Goal: Complete application form: Complete application form

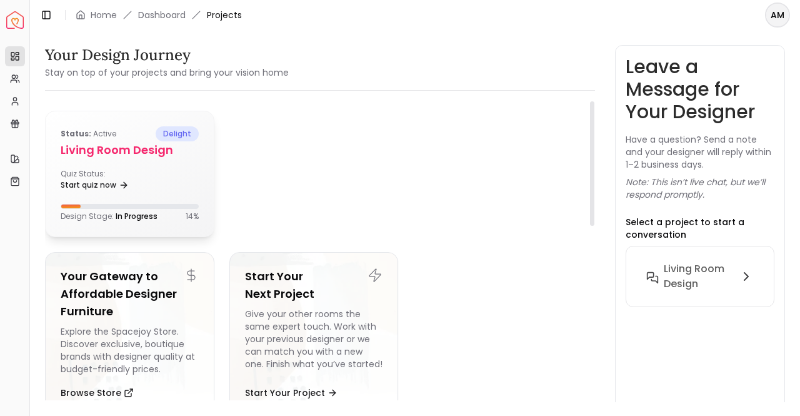
click at [161, 163] on div "Status: active delight Living Room Design Quiz Status: Start quiz now Design St…" at bounding box center [130, 173] width 168 height 125
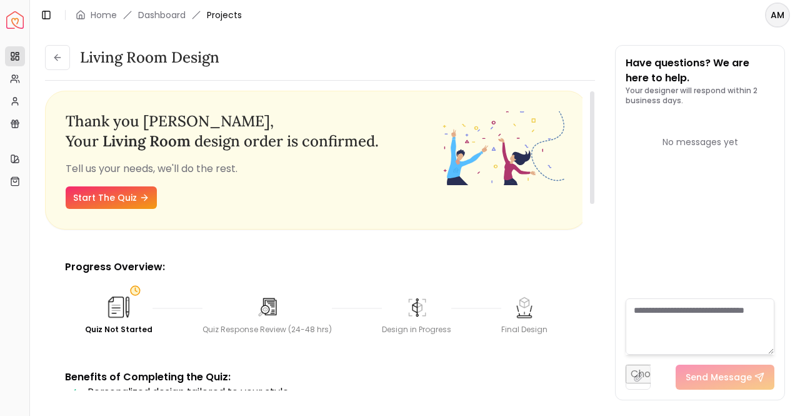
click at [344, 184] on div "Thank you [PERSON_NAME] , Your living room design order is confirmed. Tell us y…" at bounding box center [254, 159] width 376 height 97
click at [16, 121] on icon at bounding box center [15, 120] width 6 height 2
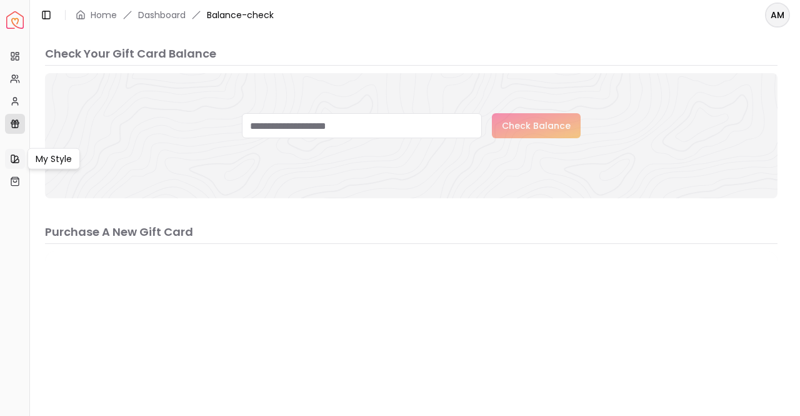
click at [14, 157] on icon at bounding box center [12, 158] width 3 height 7
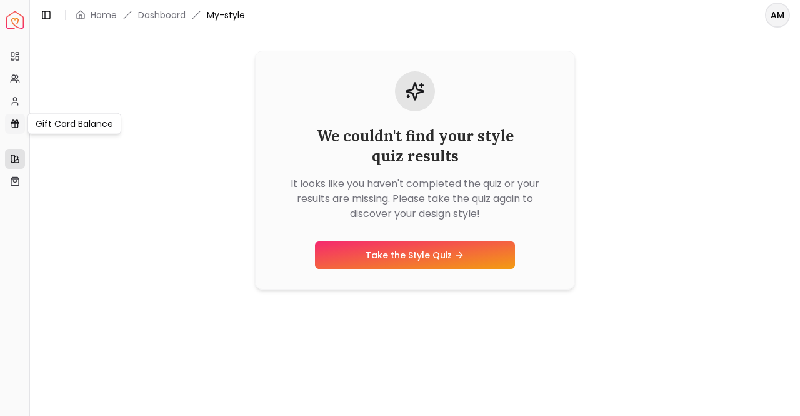
click at [16, 124] on icon at bounding box center [15, 124] width 10 height 10
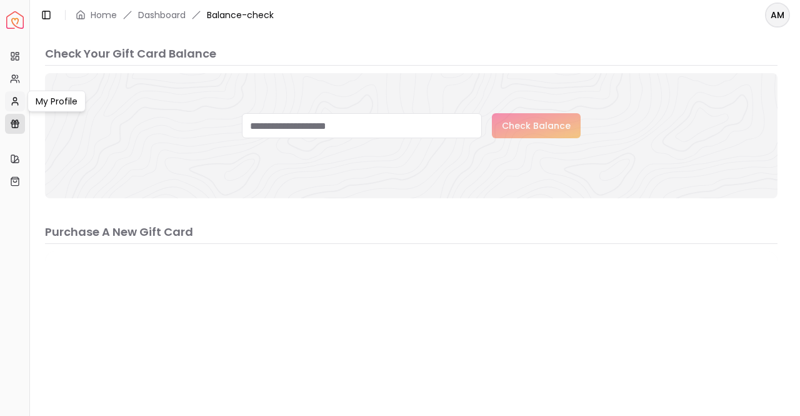
click at [14, 103] on icon at bounding box center [15, 101] width 10 height 10
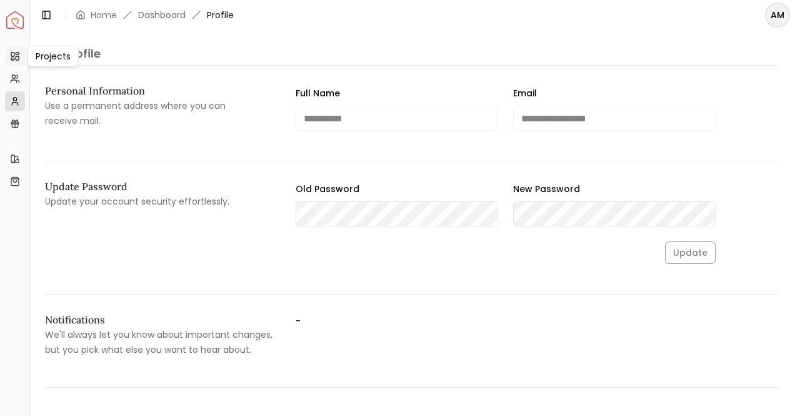
click at [16, 57] on icon at bounding box center [15, 56] width 10 height 10
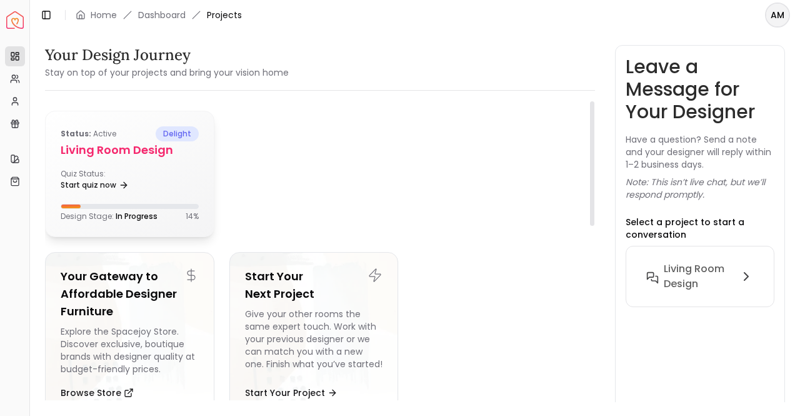
click at [99, 147] on h5 "Living Room Design" at bounding box center [130, 149] width 138 height 17
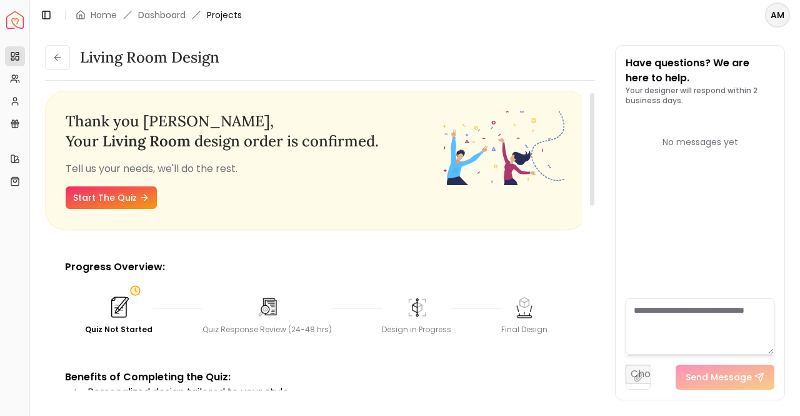
drag, startPoint x: 592, startPoint y: 202, endPoint x: 571, endPoint y: 196, distance: 21.4
click at [590, 196] on div at bounding box center [592, 149] width 4 height 112
click at [634, 374] on input "file" at bounding box center [638, 376] width 25 height 25
click at [637, 375] on input "file" at bounding box center [638, 376] width 25 height 25
click at [632, 377] on input "file" at bounding box center [638, 376] width 25 height 25
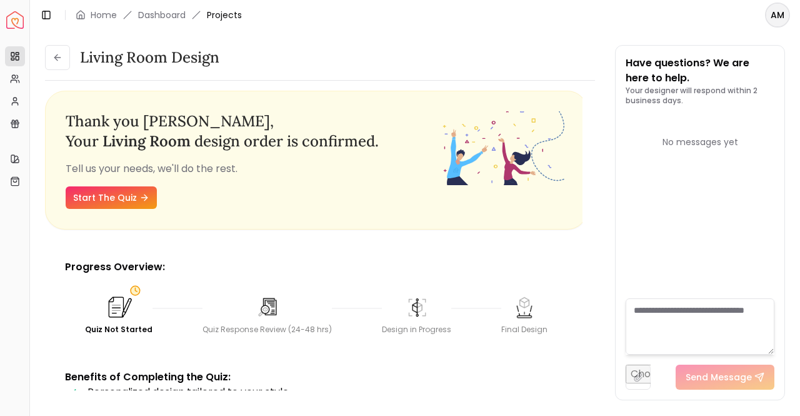
type input "**********"
click at [727, 373] on button "Send Message" at bounding box center [761, 376] width 99 height 25
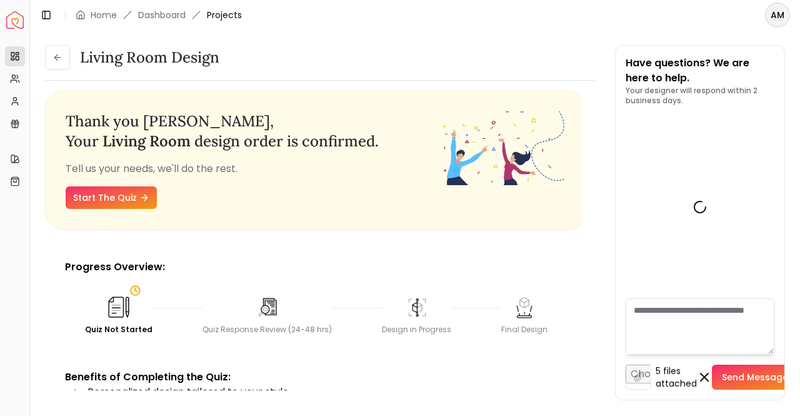
scroll to position [197, 0]
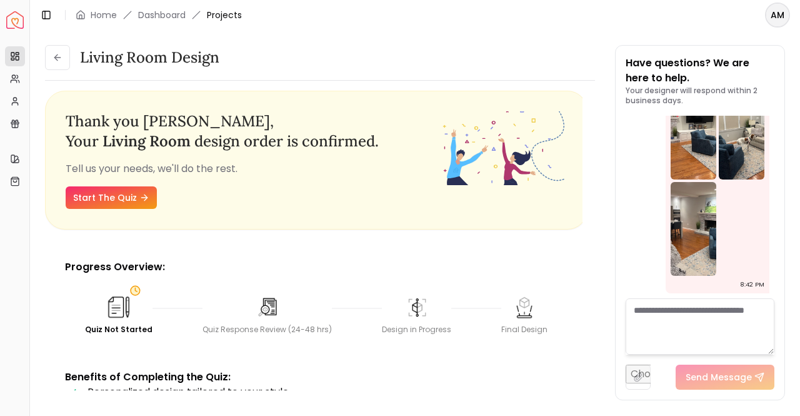
click at [634, 376] on input "file" at bounding box center [638, 376] width 25 height 25
type input "**********"
click at [739, 373] on button "Send Message" at bounding box center [761, 376] width 99 height 25
click at [700, 324] on textarea at bounding box center [700, 326] width 149 height 56
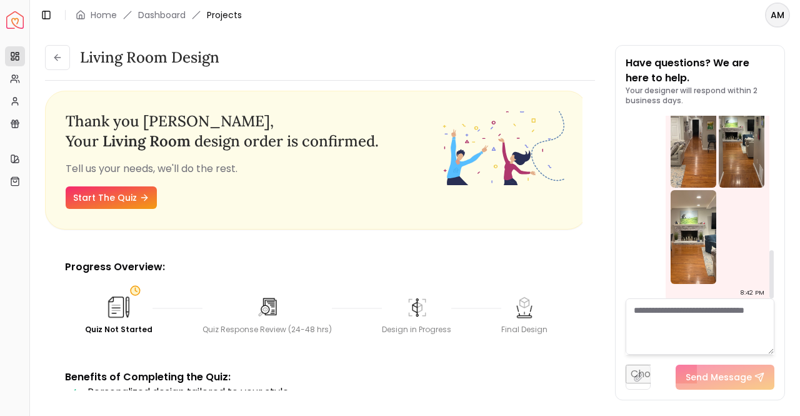
scroll to position [509, 0]
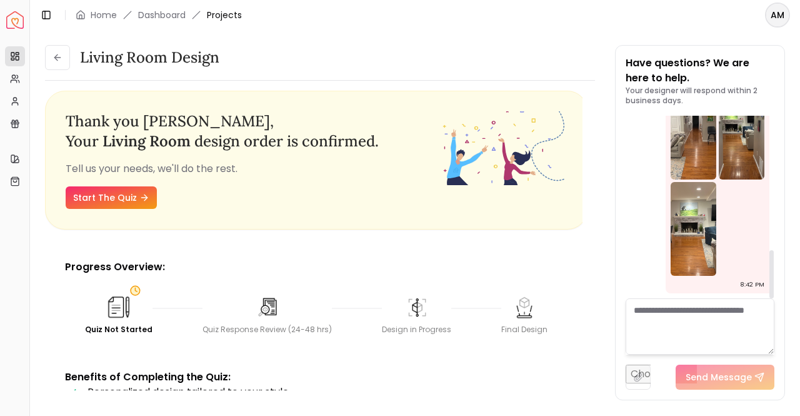
drag, startPoint x: 771, startPoint y: 219, endPoint x: 783, endPoint y: 311, distance: 92.0
click at [774, 298] on div at bounding box center [771, 274] width 4 height 48
click at [702, 316] on textarea at bounding box center [700, 326] width 149 height 56
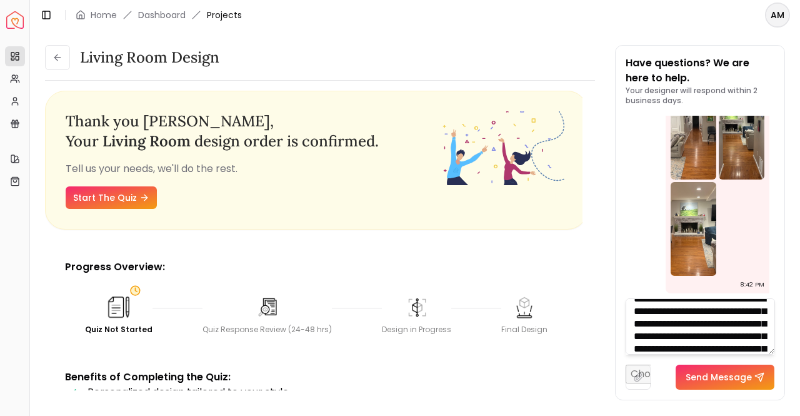
scroll to position [0, 0]
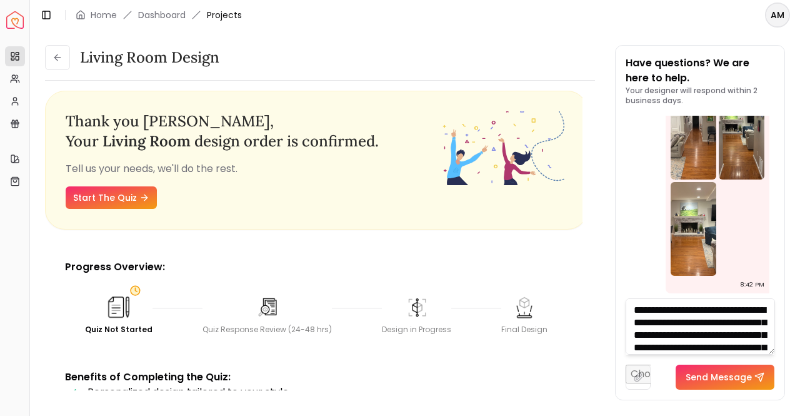
drag, startPoint x: 772, startPoint y: 342, endPoint x: 576, endPoint y: 283, distance: 205.0
click at [576, 283] on div "Progress Overview: Quiz Not Started Quiz Response Review (24-48 hrs) Design in …" at bounding box center [316, 364] width 542 height 250
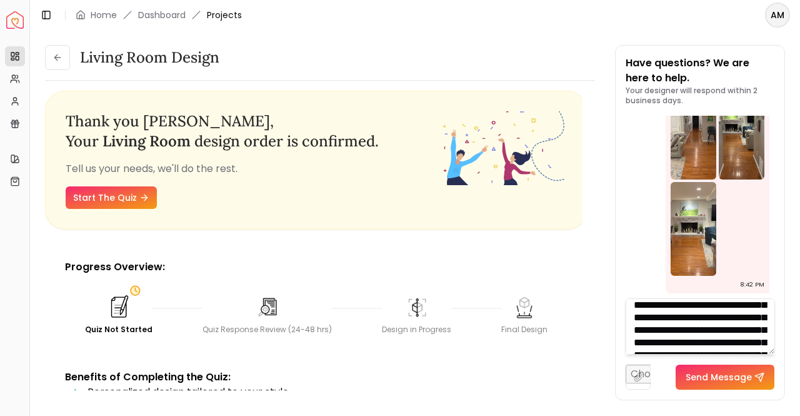
scroll to position [50, 0]
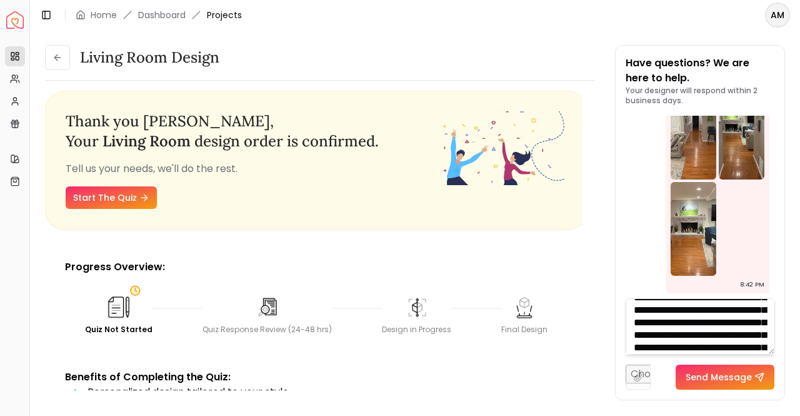
click at [659, 335] on textarea "**********" at bounding box center [700, 326] width 149 height 56
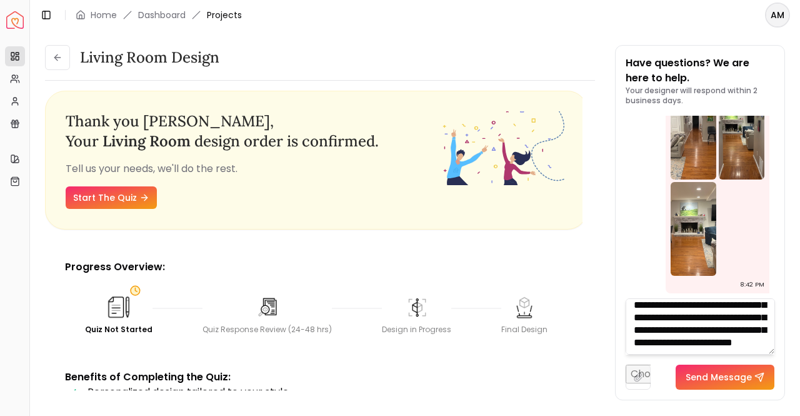
scroll to position [400, 0]
type textarea "**********"
click at [696, 380] on button "Send Message" at bounding box center [725, 376] width 99 height 25
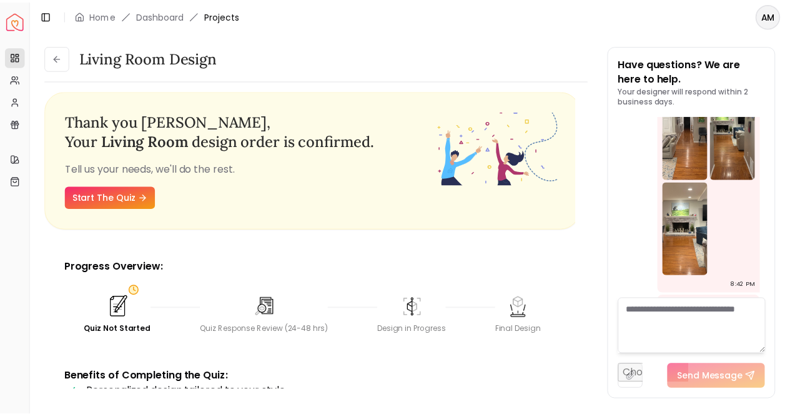
scroll to position [0, 0]
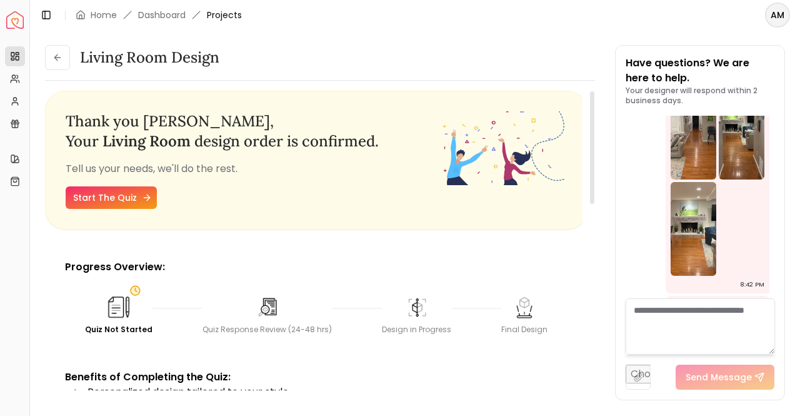
click at [120, 197] on link "Start The Quiz" at bounding box center [111, 197] width 91 height 22
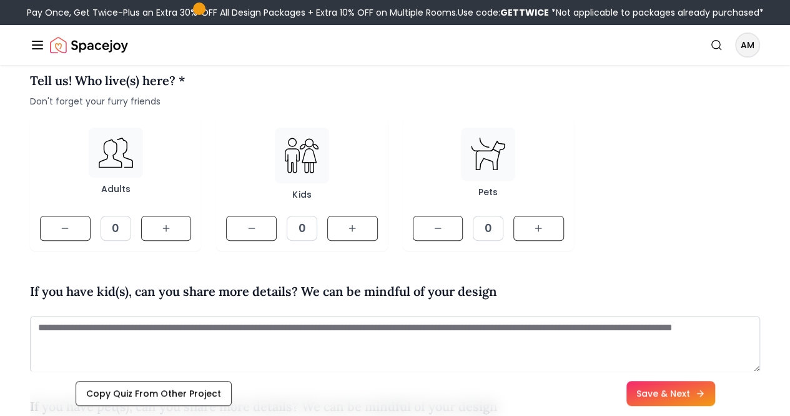
scroll to position [148, 0]
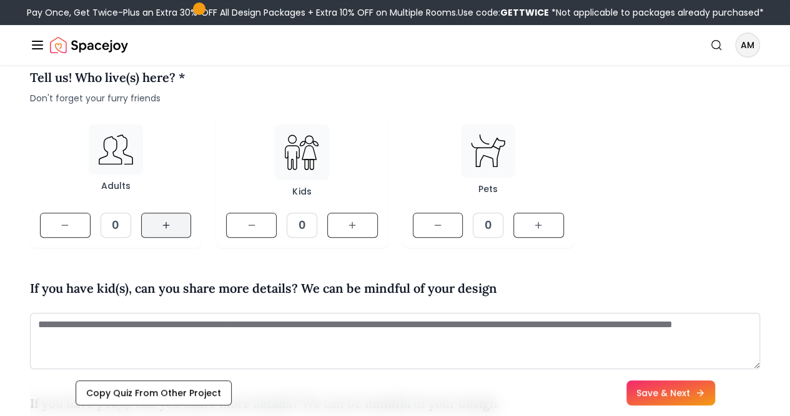
click at [167, 230] on icon at bounding box center [166, 225] width 10 height 10
click at [174, 237] on button at bounding box center [166, 224] width 51 height 25
click at [541, 230] on icon at bounding box center [539, 225] width 10 height 10
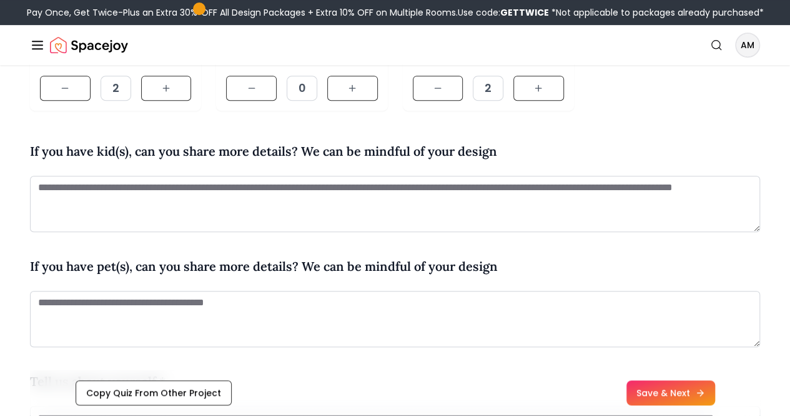
scroll to position [287, 0]
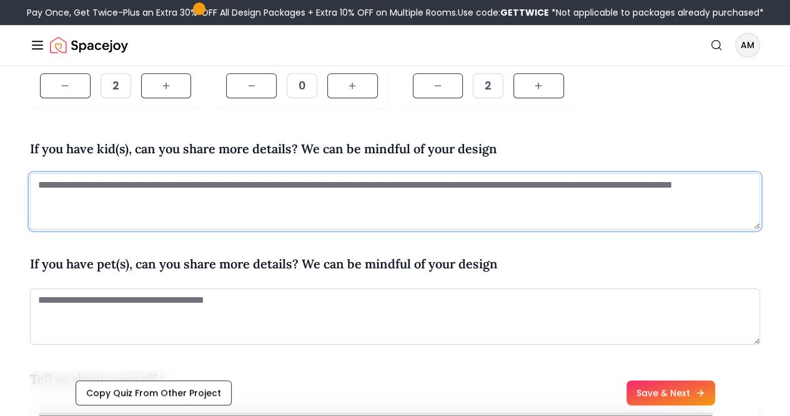
click at [151, 223] on textarea at bounding box center [395, 201] width 731 height 56
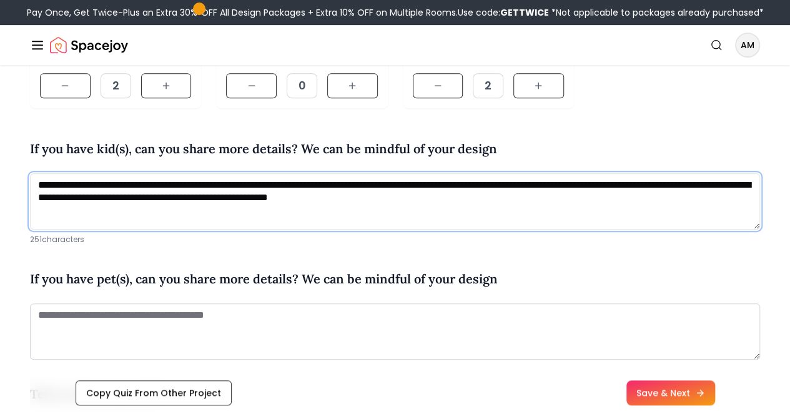
type textarea "**********"
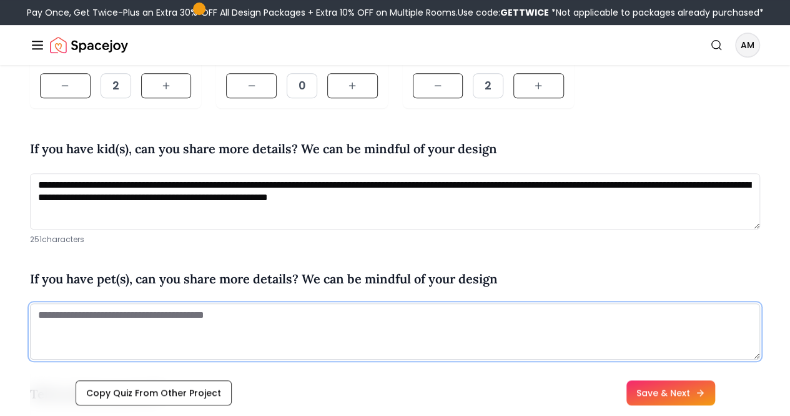
click at [47, 336] on textarea at bounding box center [395, 331] width 731 height 56
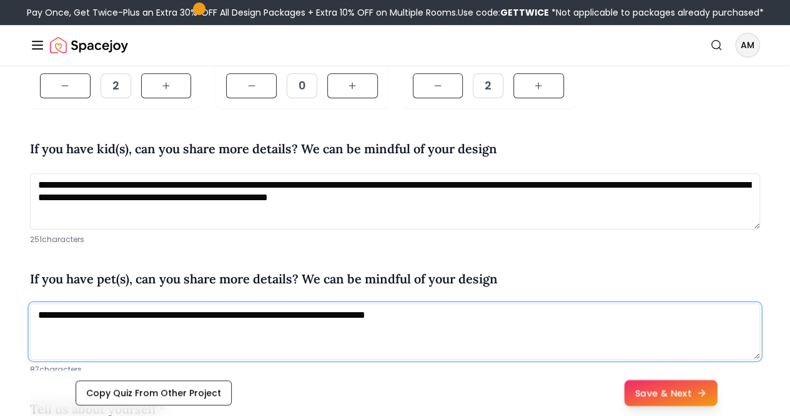
type textarea "**********"
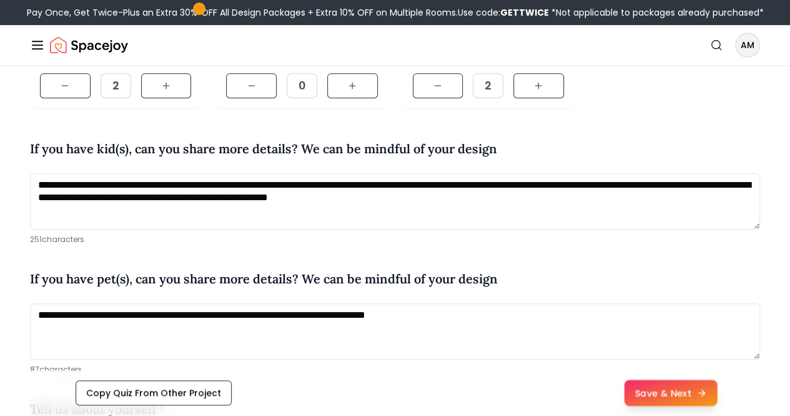
click at [697, 397] on button "Save & Next" at bounding box center [670, 393] width 93 height 26
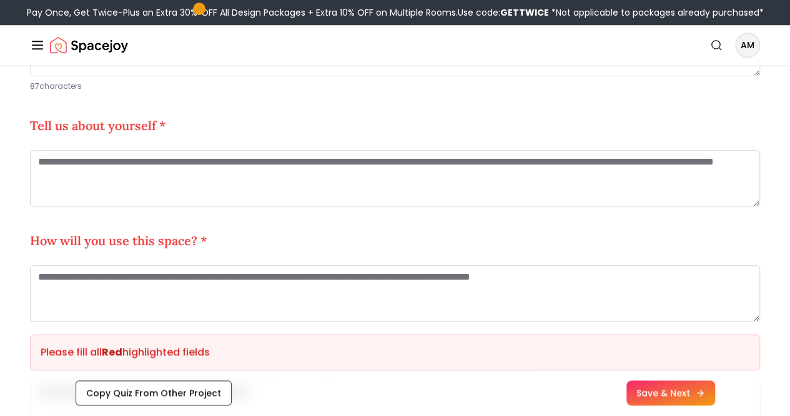
scroll to position [589, 0]
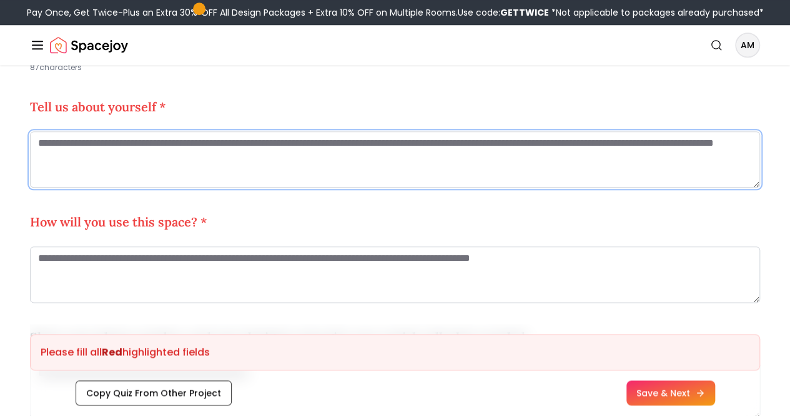
click at [219, 176] on textarea at bounding box center [395, 159] width 731 height 56
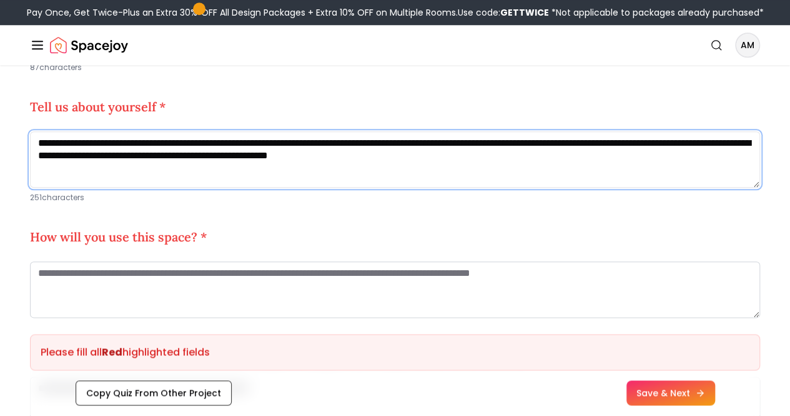
type textarea "**********"
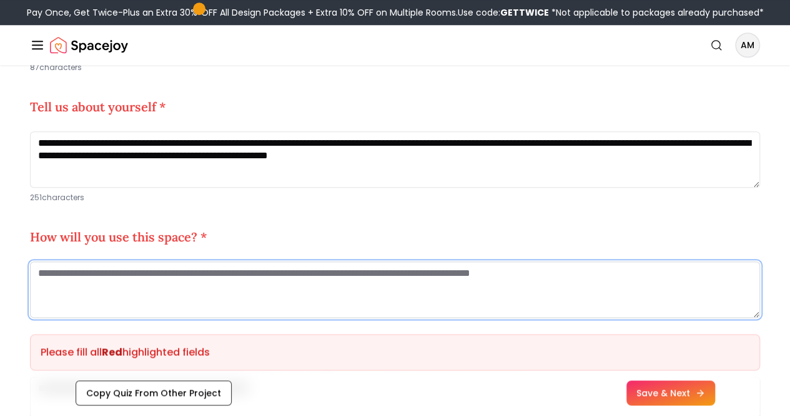
click at [89, 299] on textarea at bounding box center [395, 289] width 731 height 56
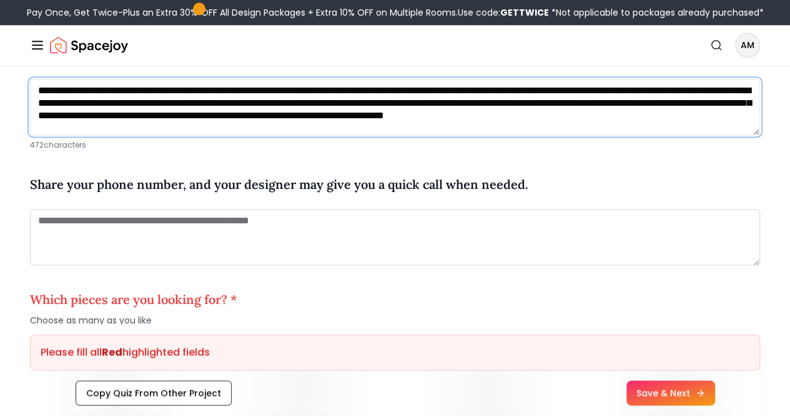
scroll to position [790, 0]
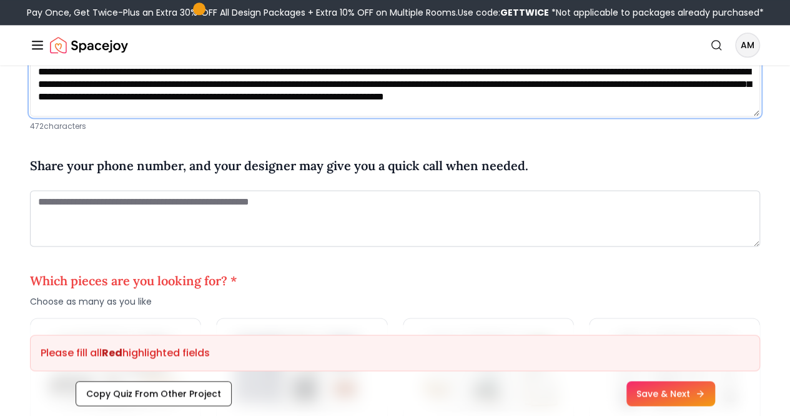
type textarea "**********"
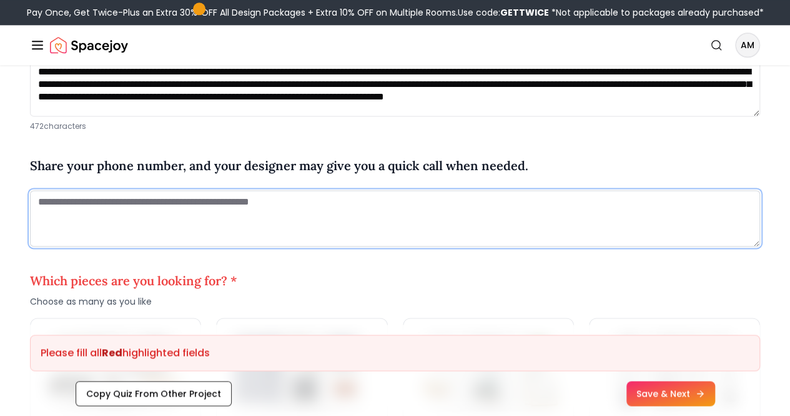
click at [509, 226] on textarea at bounding box center [395, 218] width 731 height 56
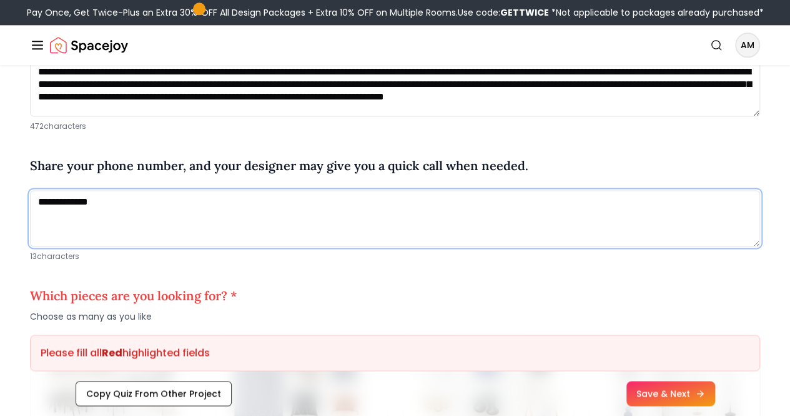
type textarea "**********"
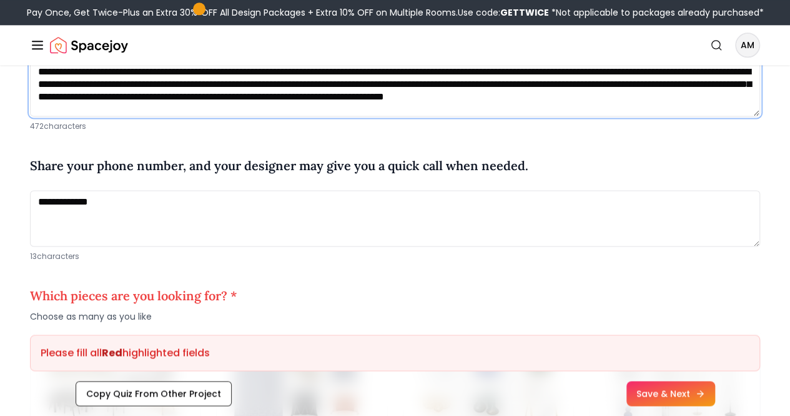
click at [452, 116] on textarea "**********" at bounding box center [395, 88] width 731 height 56
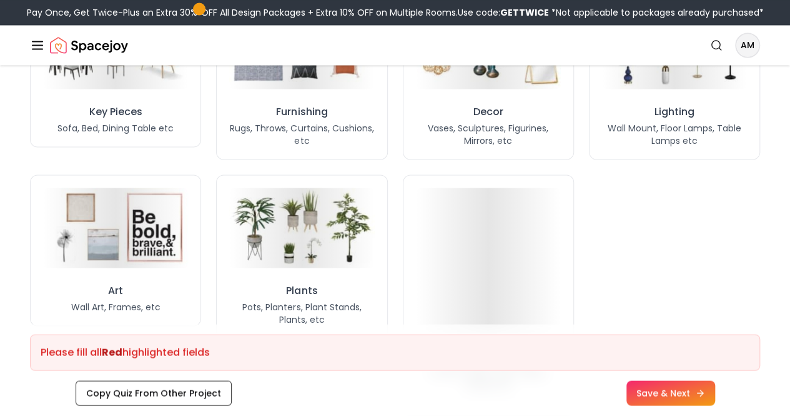
scroll to position [1125, 0]
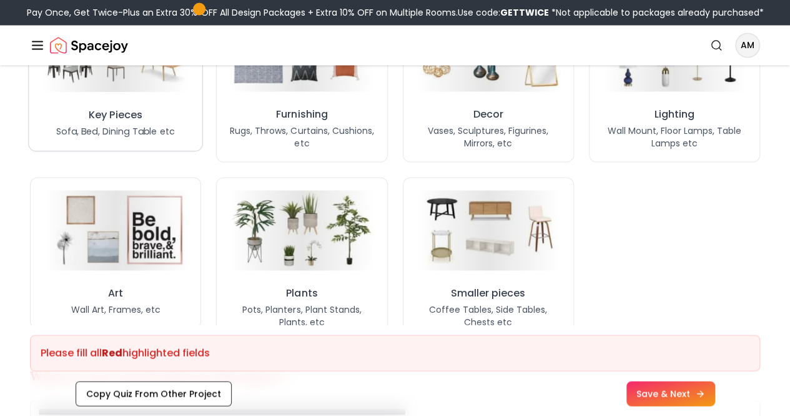
type textarea "**********"
click at [156, 118] on button "Key Pieces Sofa, Bed, Dining Table etc" at bounding box center [115, 74] width 175 height 154
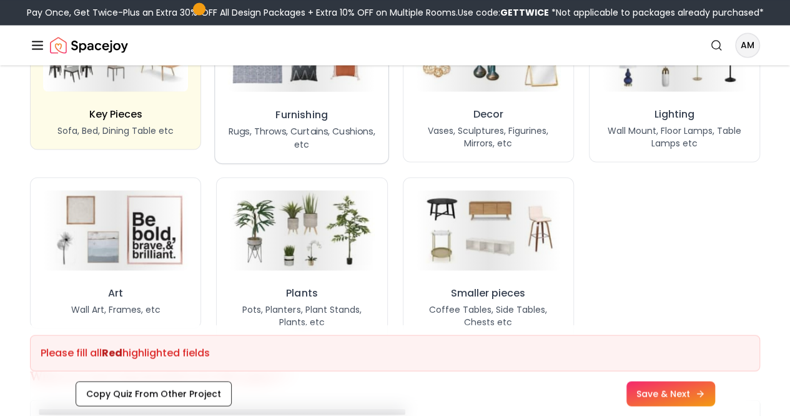
click at [324, 150] on p "Rugs, Throws, Curtains, Cushions, etc" at bounding box center [302, 137] width 148 height 26
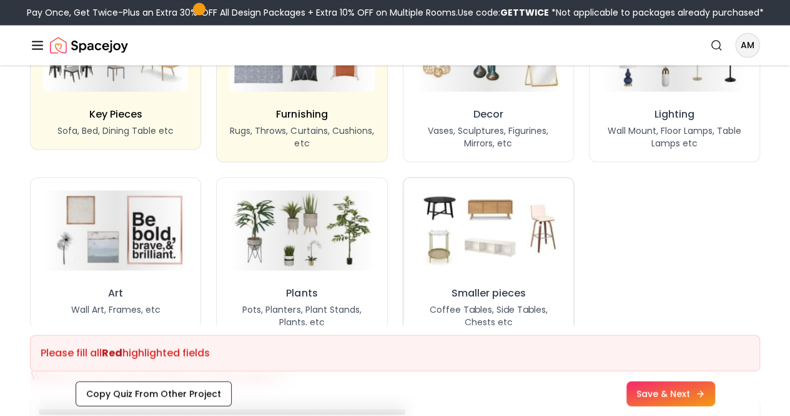
click at [460, 239] on img at bounding box center [488, 229] width 152 height 84
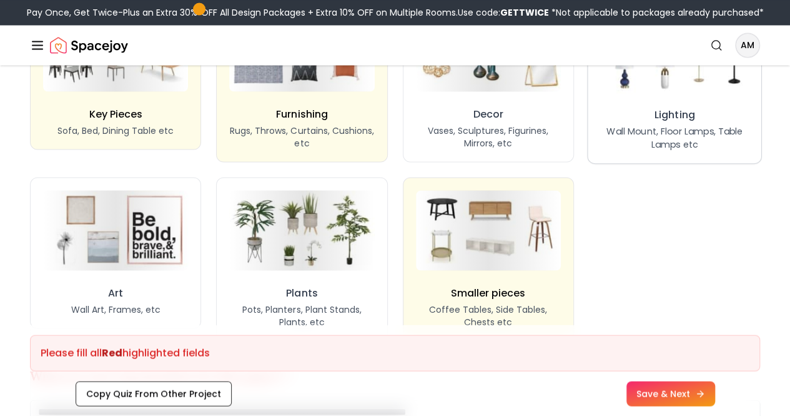
click at [706, 93] on img at bounding box center [675, 50] width 156 height 86
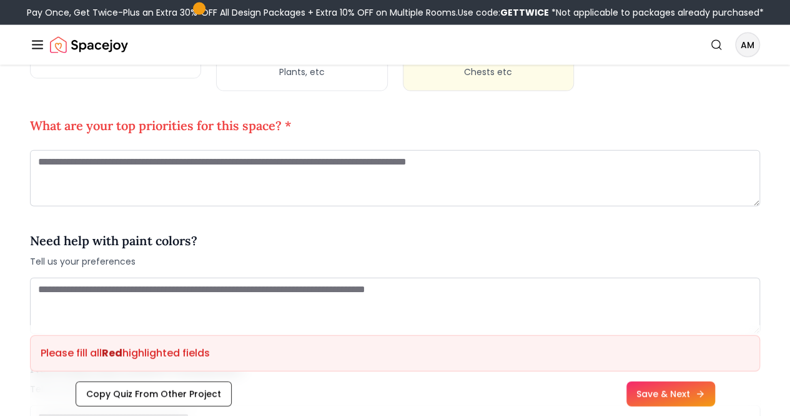
scroll to position [1377, 0]
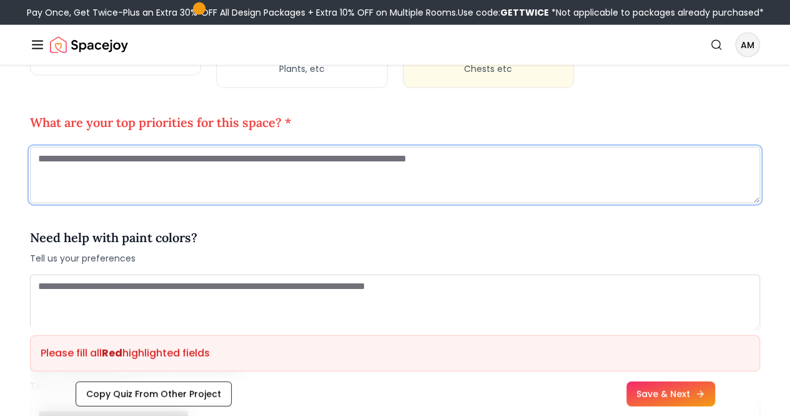
click at [556, 194] on textarea at bounding box center [395, 175] width 731 height 56
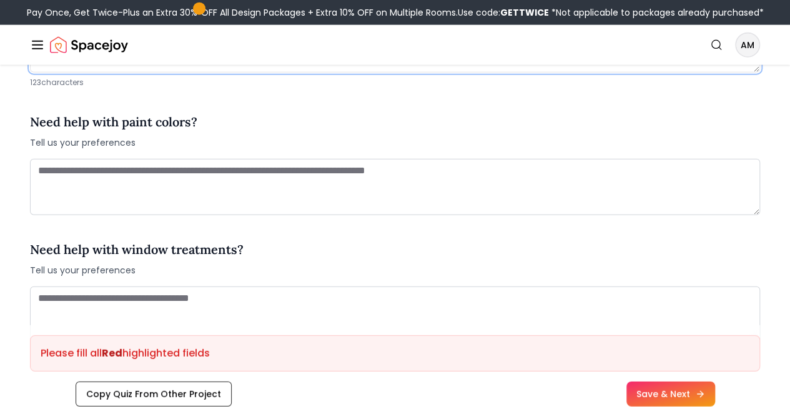
scroll to position [1523, 0]
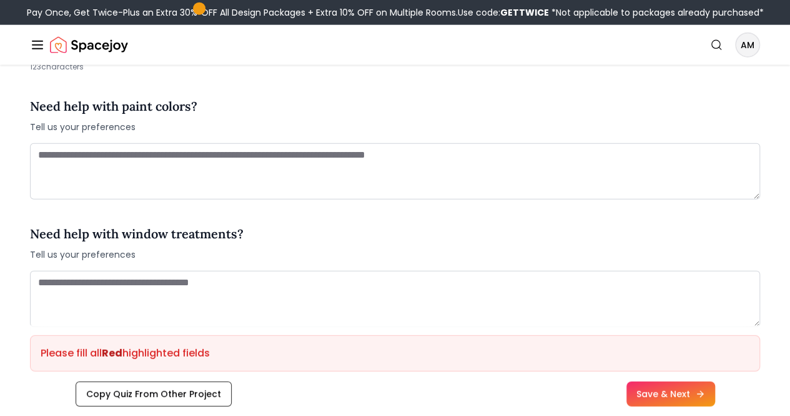
type textarea "**********"
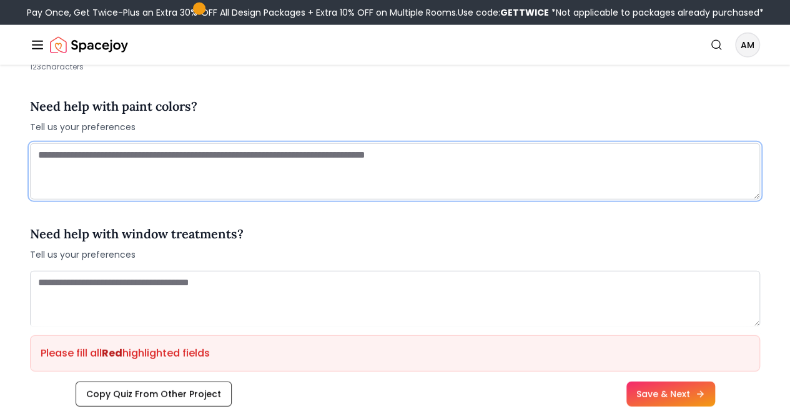
click at [521, 188] on textarea at bounding box center [395, 171] width 731 height 56
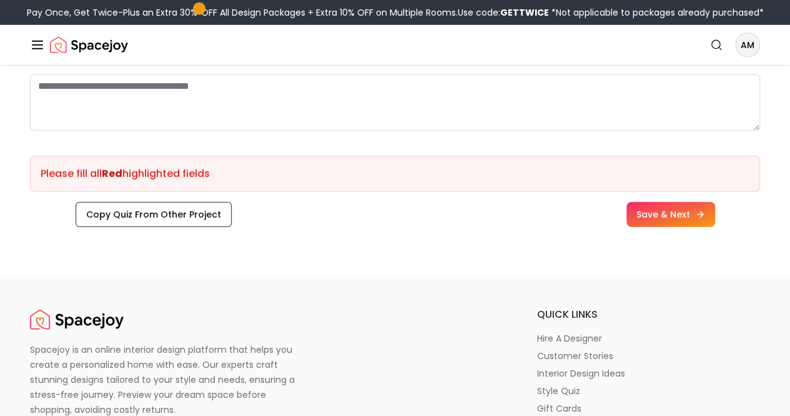
scroll to position [1737, 0]
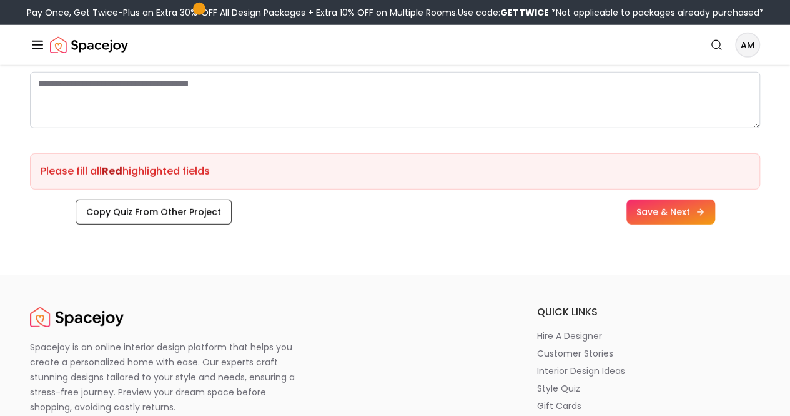
type textarea "**********"
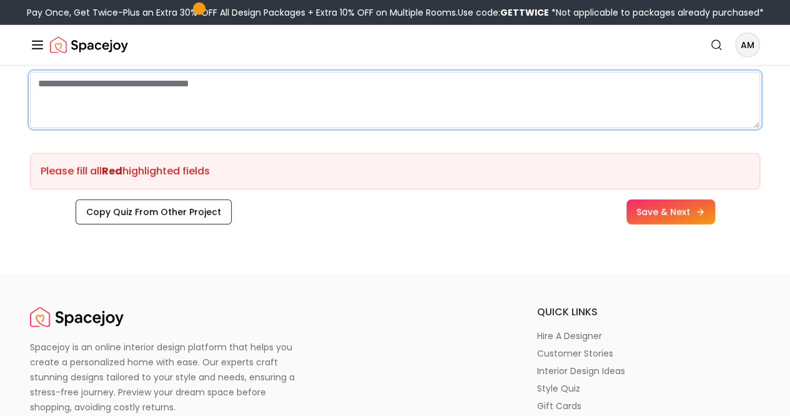
click at [504, 107] on textarea at bounding box center [395, 100] width 731 height 56
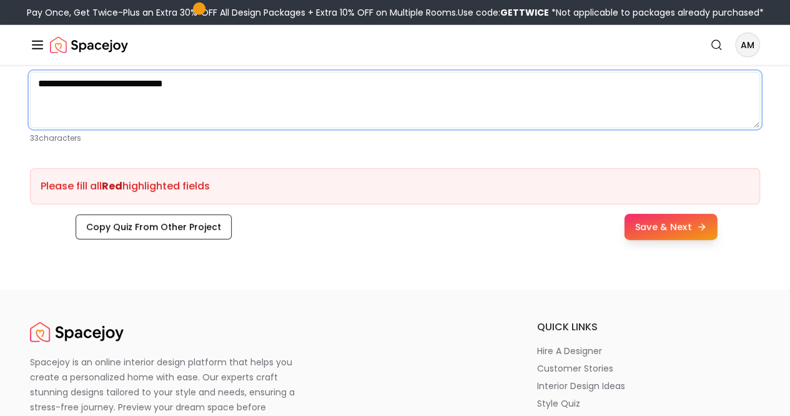
type textarea "**********"
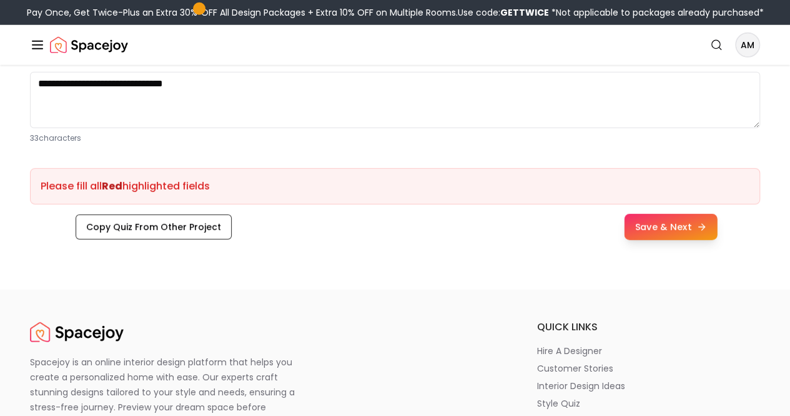
click at [700, 240] on button "Save & Next" at bounding box center [670, 227] width 93 height 26
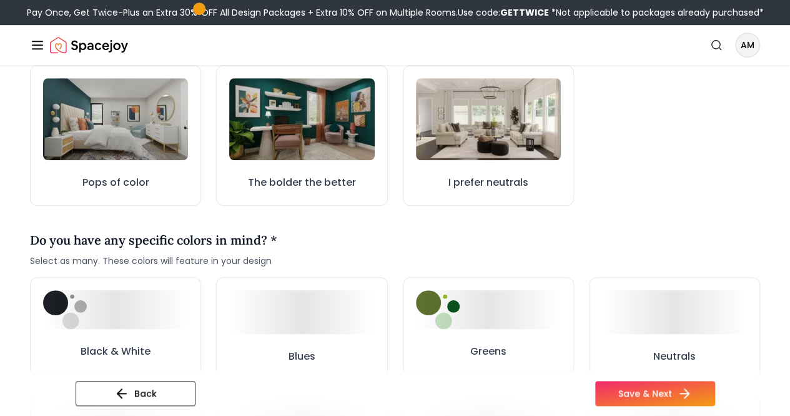
scroll to position [409, 0]
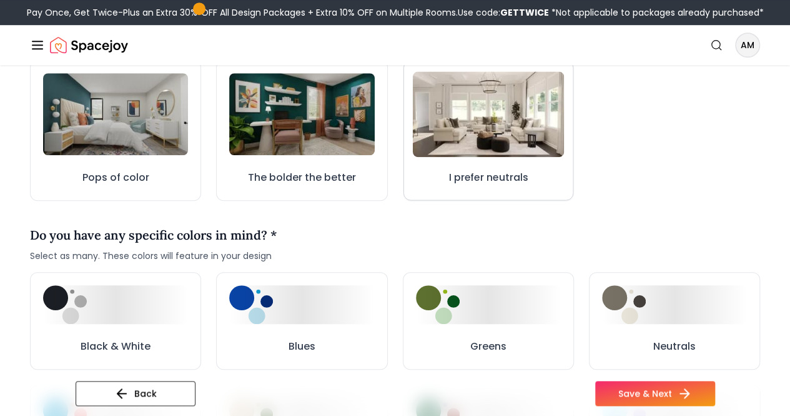
click at [518, 124] on img at bounding box center [488, 114] width 152 height 86
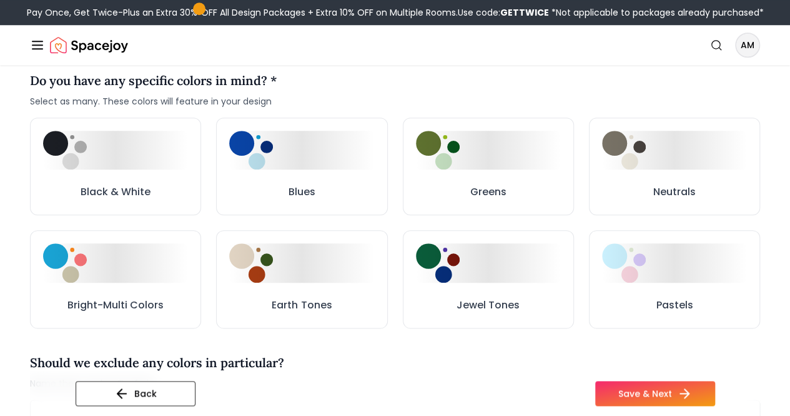
scroll to position [566, 0]
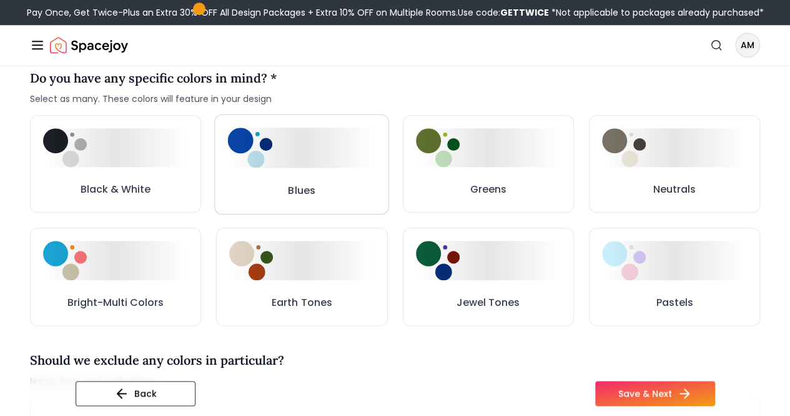
click at [310, 167] on div at bounding box center [302, 147] width 148 height 40
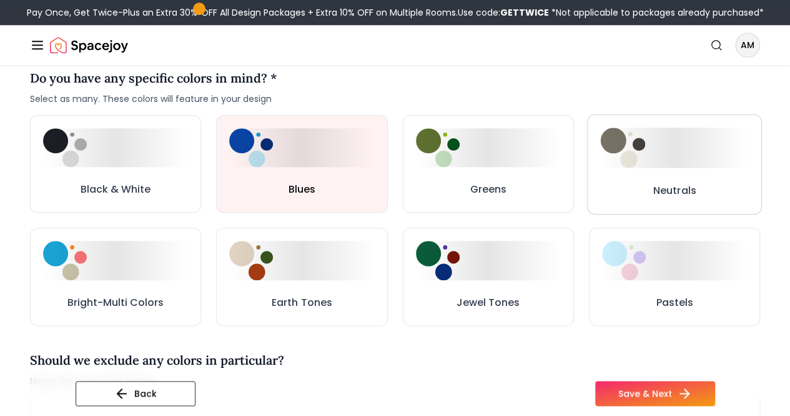
click at [671, 167] on div at bounding box center [675, 147] width 148 height 40
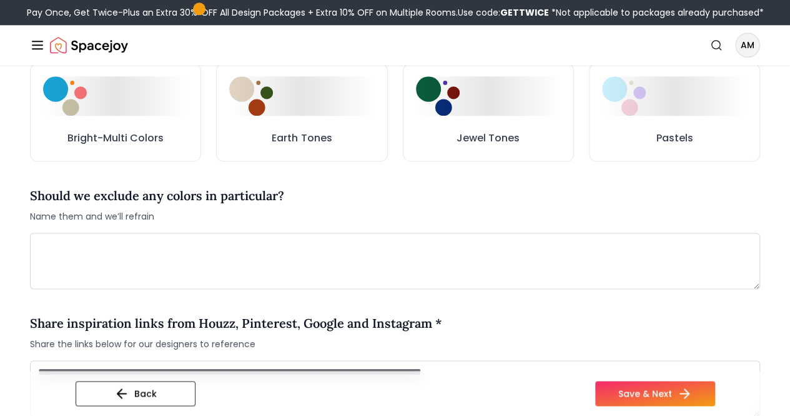
scroll to position [737, 0]
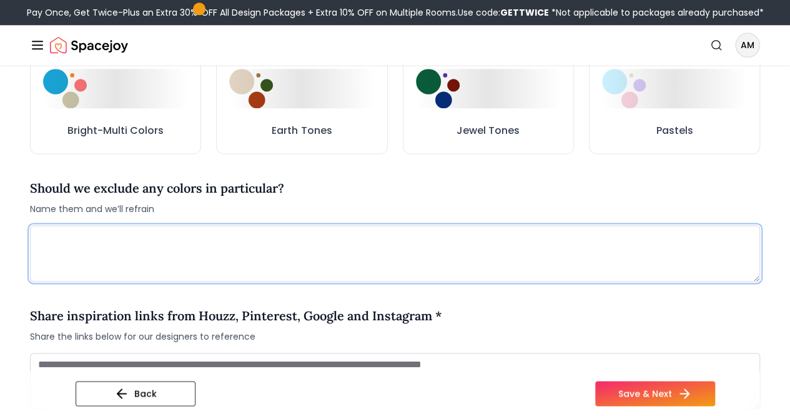
click at [510, 271] on textarea at bounding box center [395, 253] width 731 height 56
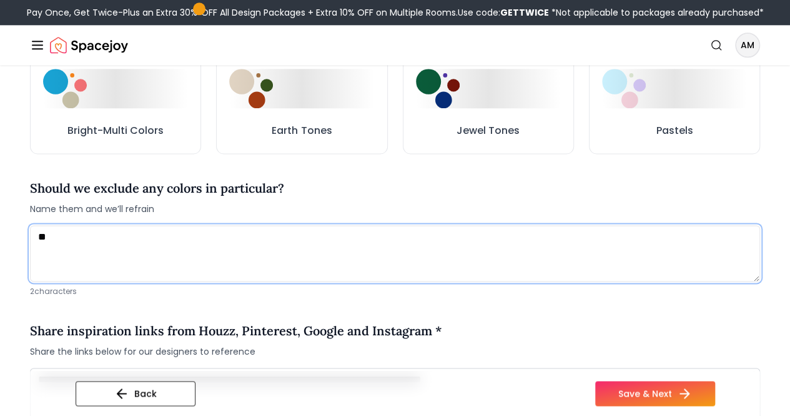
type textarea "*"
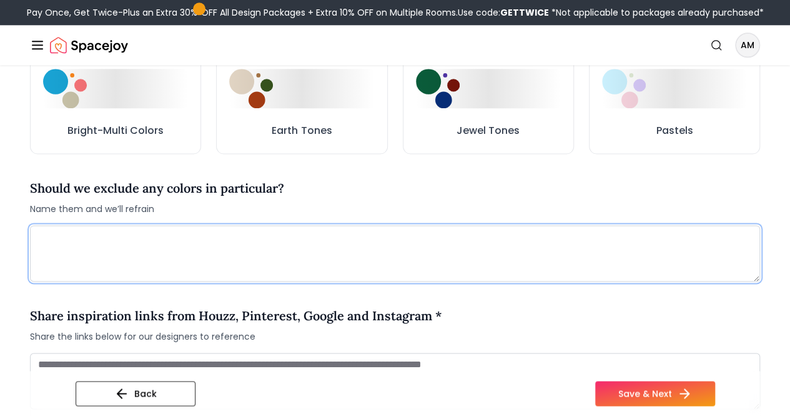
type textarea "*"
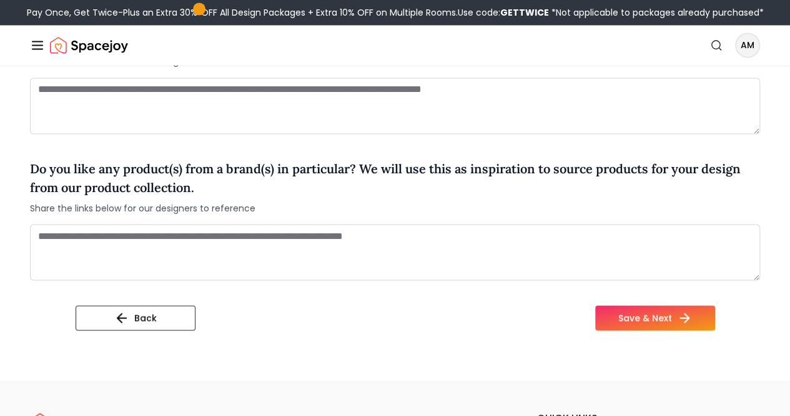
scroll to position [1045, 0]
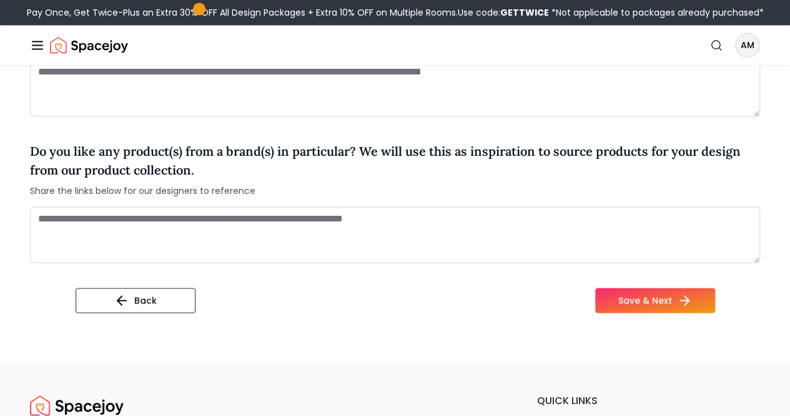
type textarea "**********"
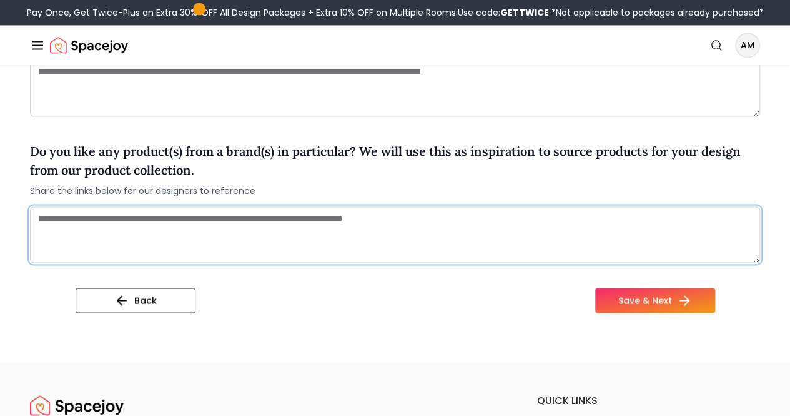
click at [584, 243] on textarea at bounding box center [395, 234] width 731 height 56
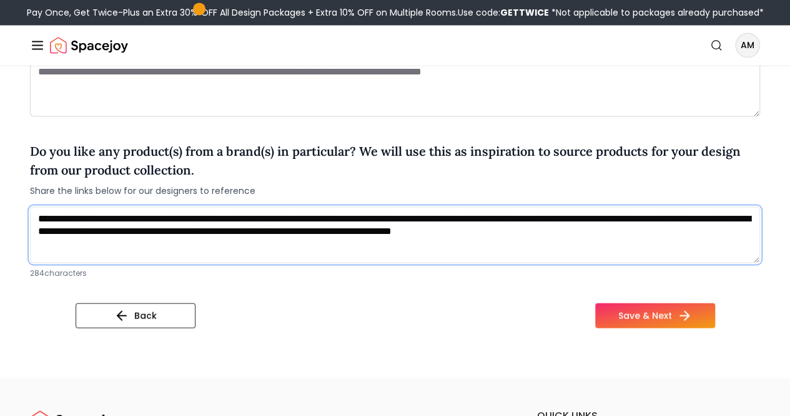
click at [40, 240] on textarea "**********" at bounding box center [395, 234] width 731 height 56
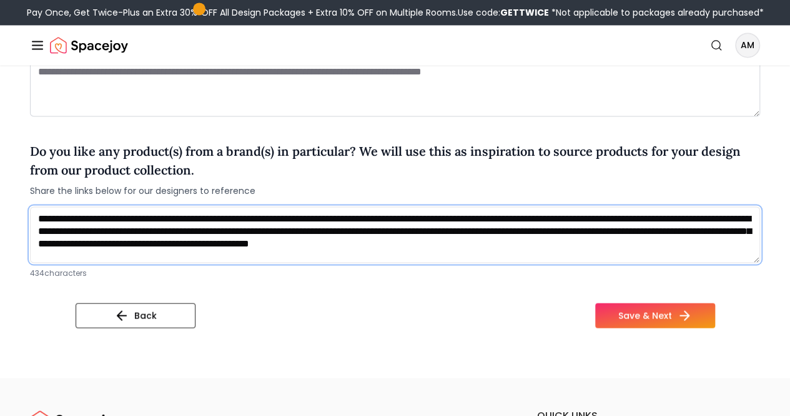
scroll to position [0, 0]
click at [279, 240] on textarea "**********" at bounding box center [395, 234] width 731 height 56
click at [666, 239] on textarea "**********" at bounding box center [395, 234] width 731 height 56
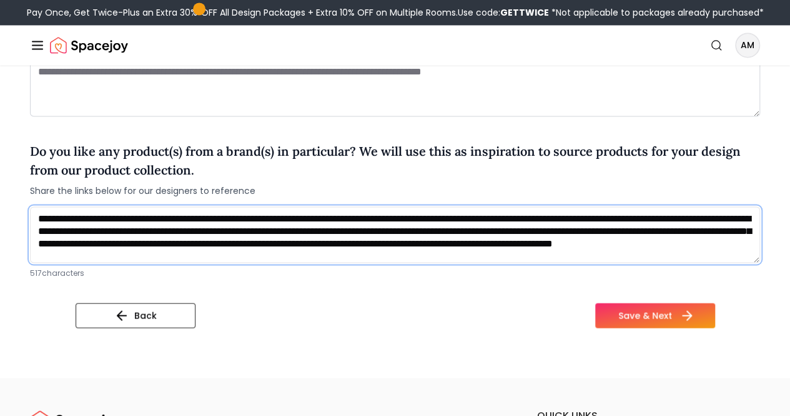
type textarea "**********"
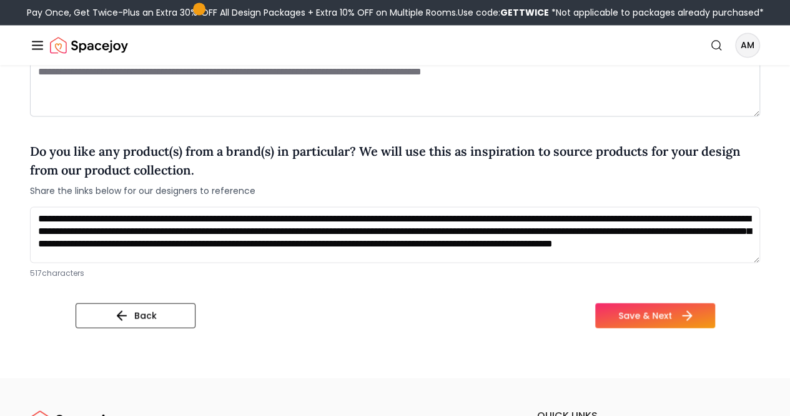
click at [690, 327] on button "Save & Next" at bounding box center [656, 314] width 120 height 25
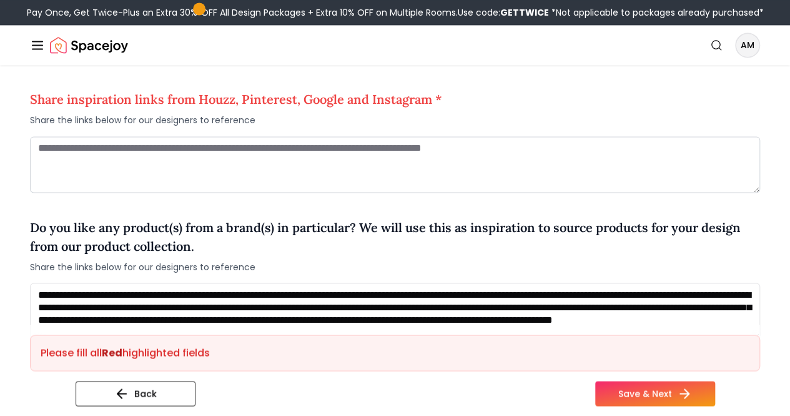
scroll to position [960, 0]
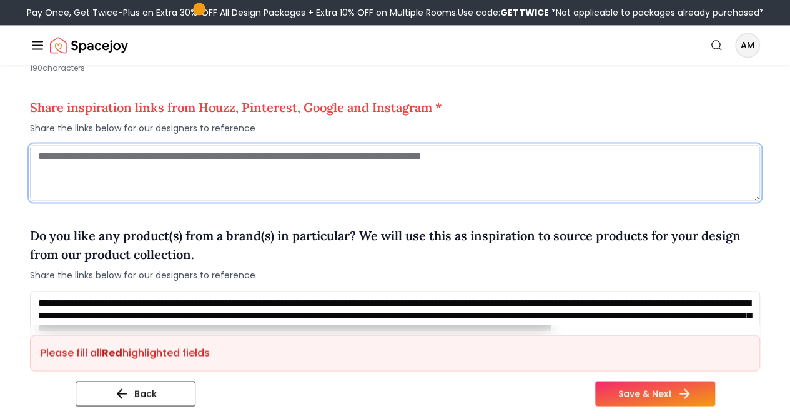
click at [641, 192] on textarea at bounding box center [395, 172] width 731 height 56
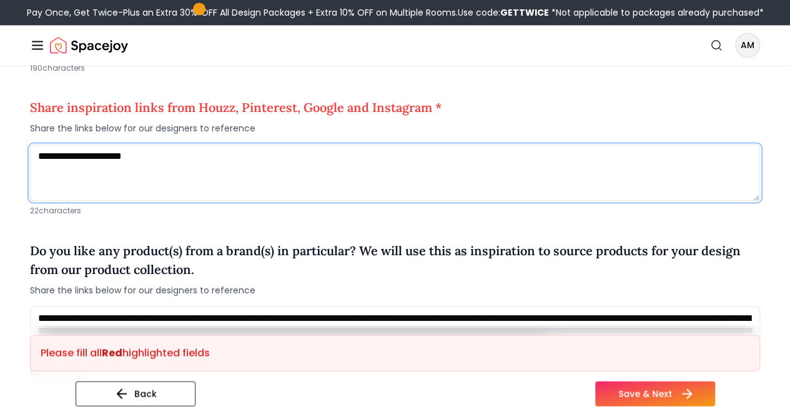
type textarea "**********"
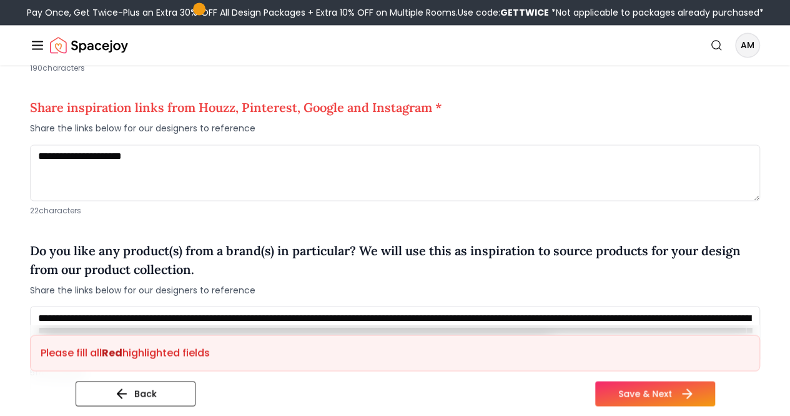
click at [692, 391] on button "Save & Next" at bounding box center [656, 393] width 120 height 25
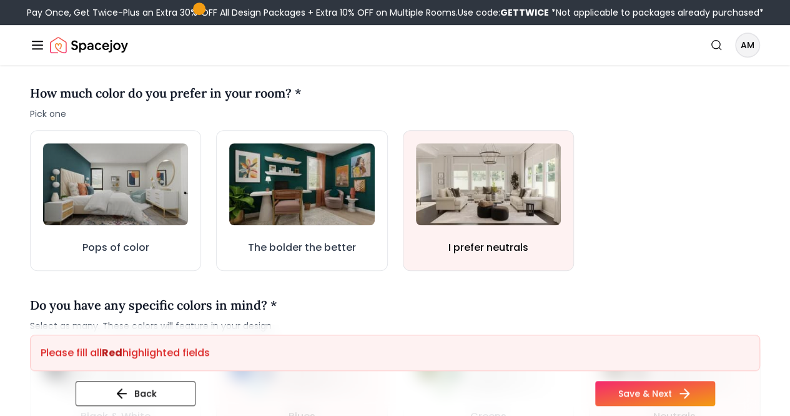
scroll to position [341, 0]
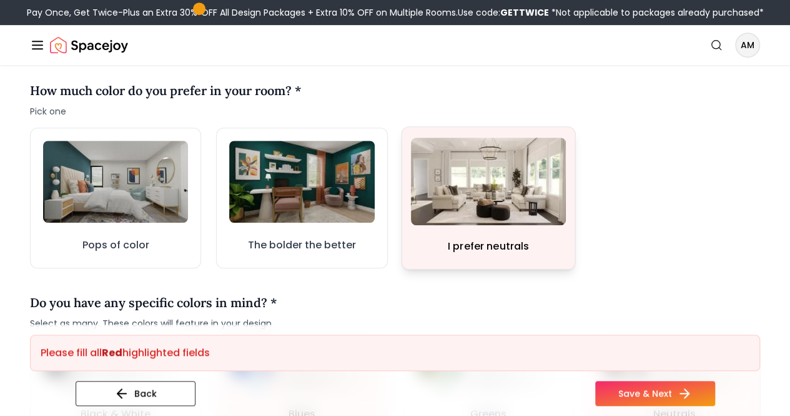
click at [501, 182] on img at bounding box center [488, 180] width 155 height 87
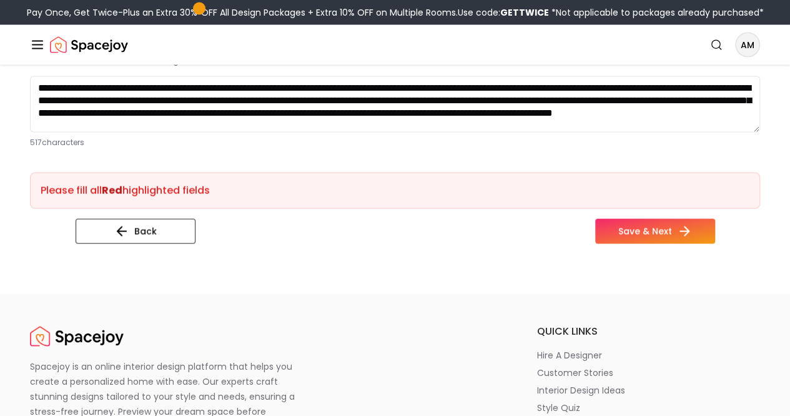
scroll to position [1203, 0]
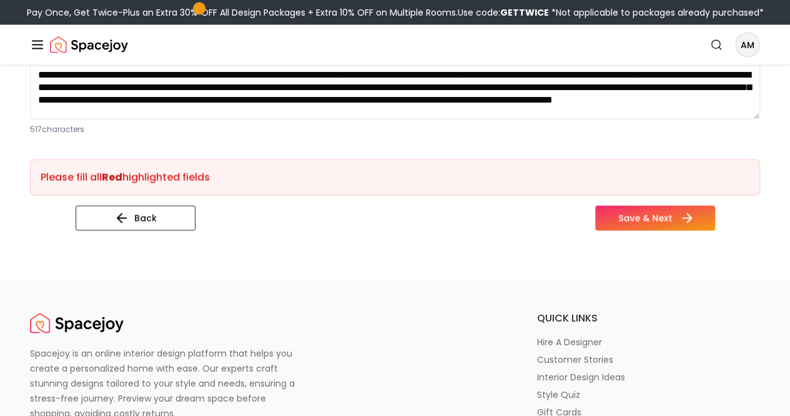
click at [701, 231] on button "Save & Next" at bounding box center [656, 218] width 120 height 25
click at [716, 231] on button "Save & Next" at bounding box center [656, 218] width 120 height 25
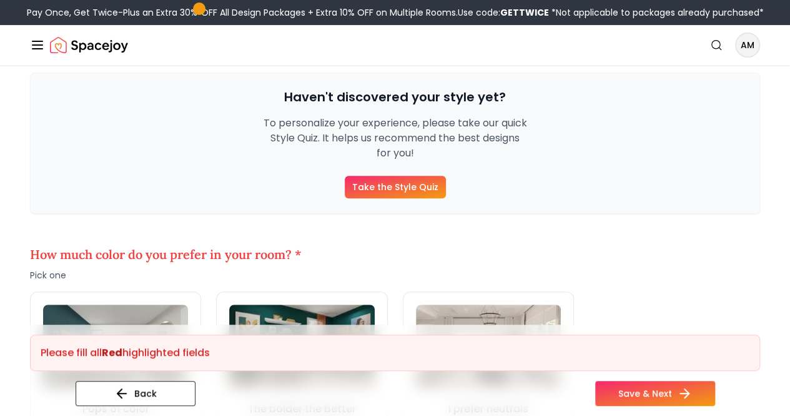
scroll to position [221, 0]
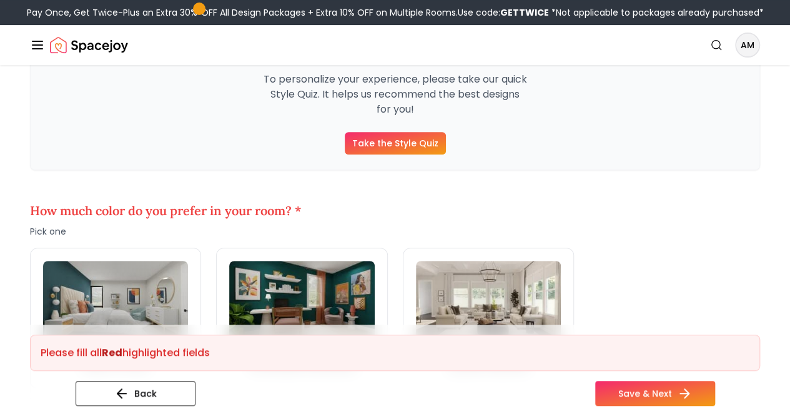
click at [425, 154] on link "Take the Style Quiz" at bounding box center [395, 143] width 101 height 22
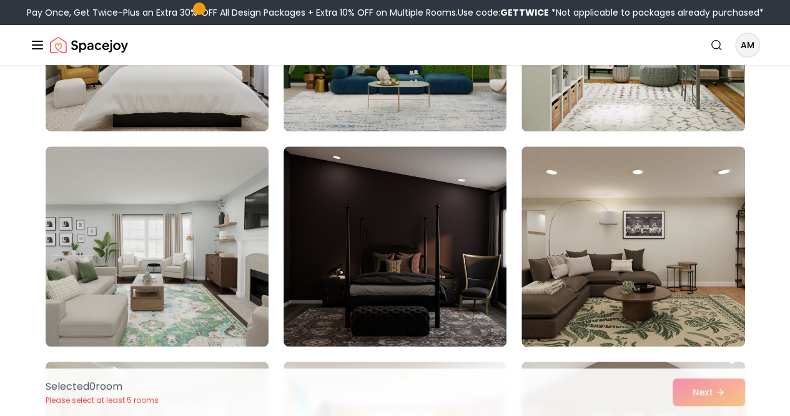
scroll to position [313, 0]
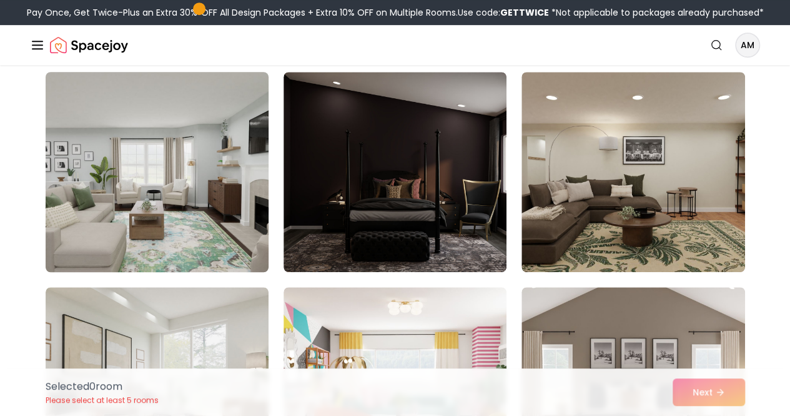
click at [127, 198] on img at bounding box center [157, 172] width 234 height 210
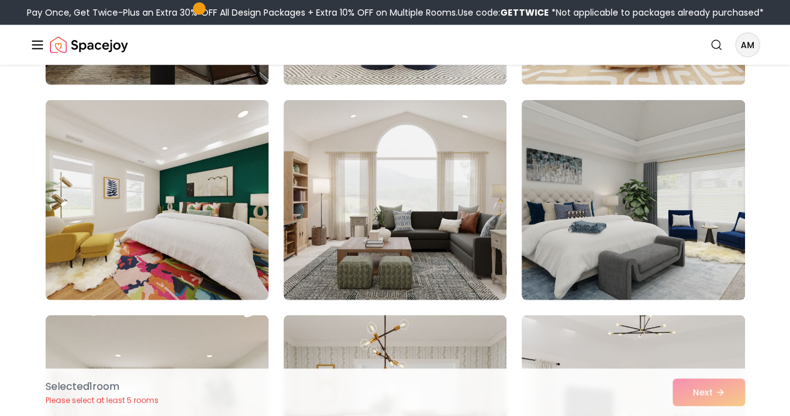
scroll to position [3937, 0]
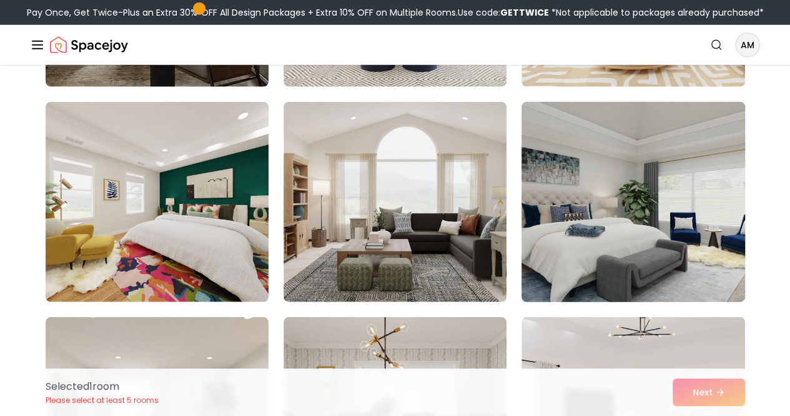
click at [599, 229] on img at bounding box center [633, 202] width 234 height 210
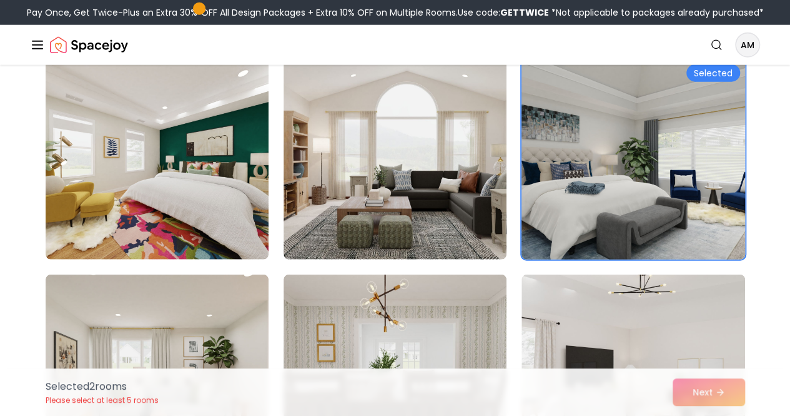
scroll to position [3962, 0]
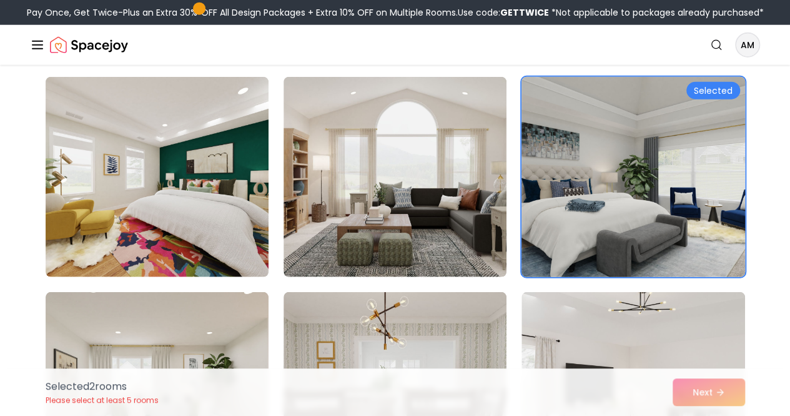
click at [599, 229] on img at bounding box center [633, 177] width 234 height 210
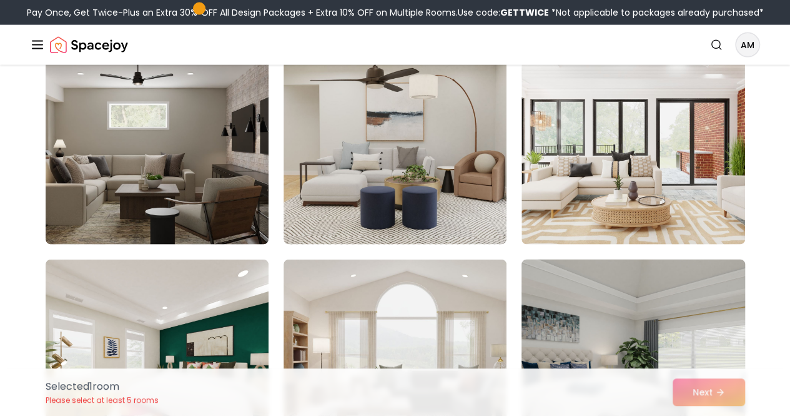
scroll to position [3763, 0]
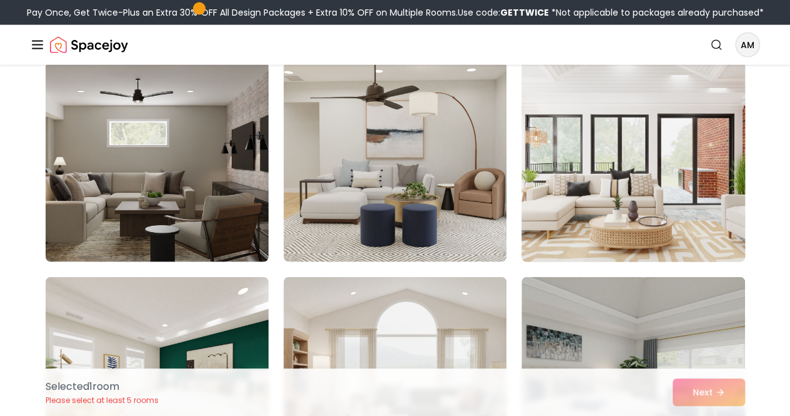
click at [610, 221] on img at bounding box center [633, 162] width 234 height 210
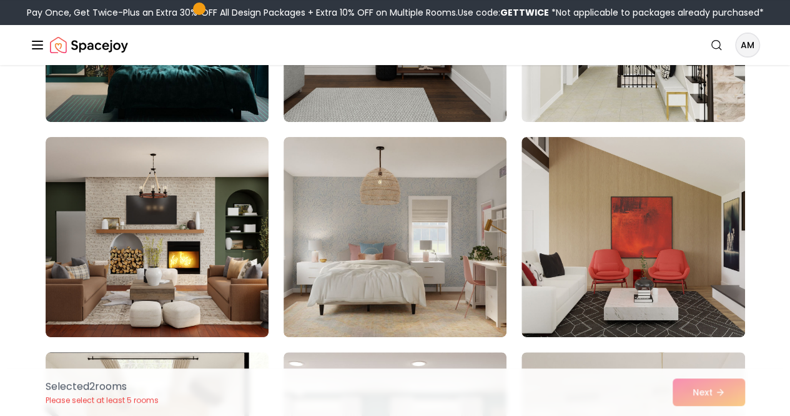
scroll to position [4787, 0]
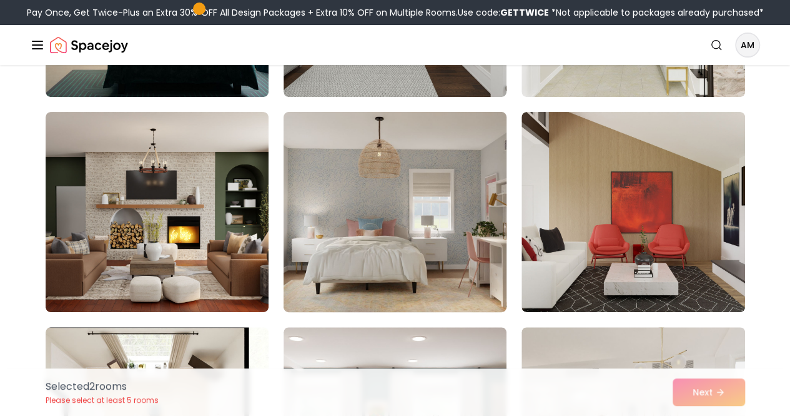
click at [460, 236] on img at bounding box center [395, 212] width 234 height 210
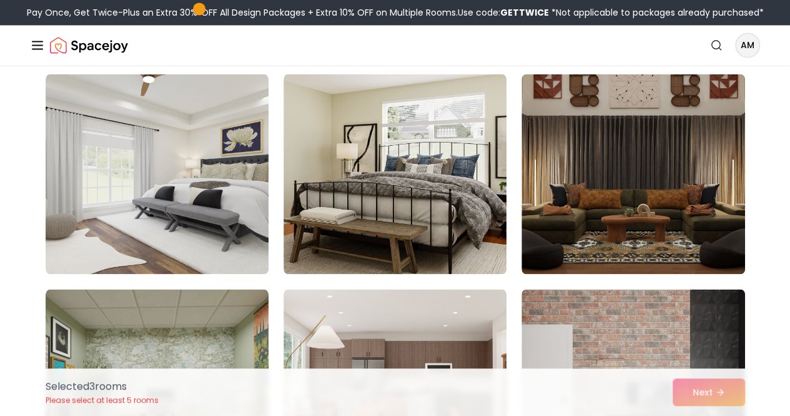
scroll to position [5687, 0]
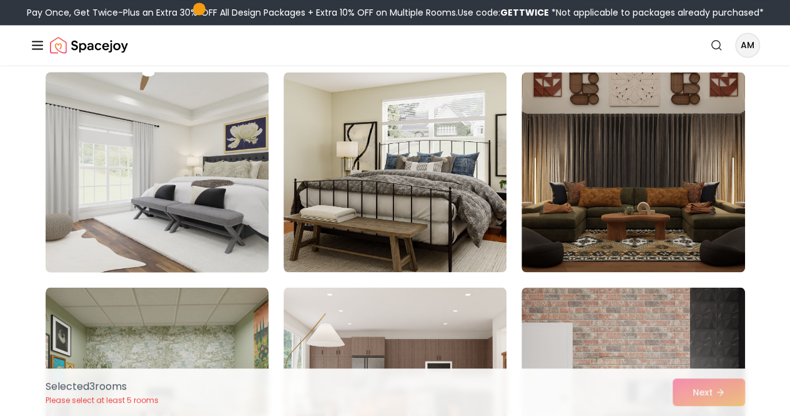
click at [221, 226] on img at bounding box center [157, 172] width 234 height 210
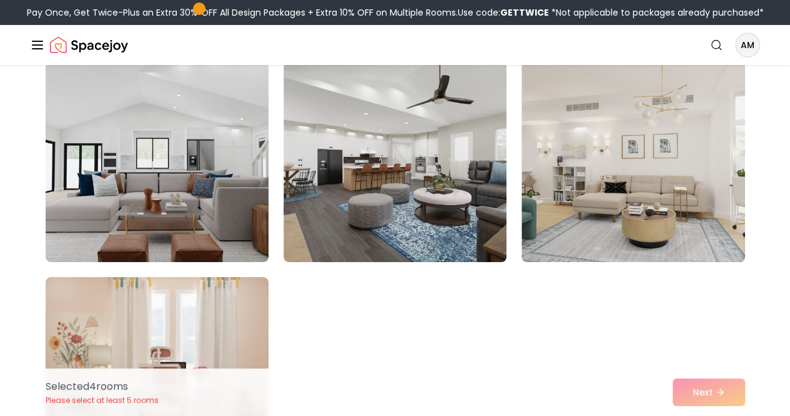
scroll to position [6962, 0]
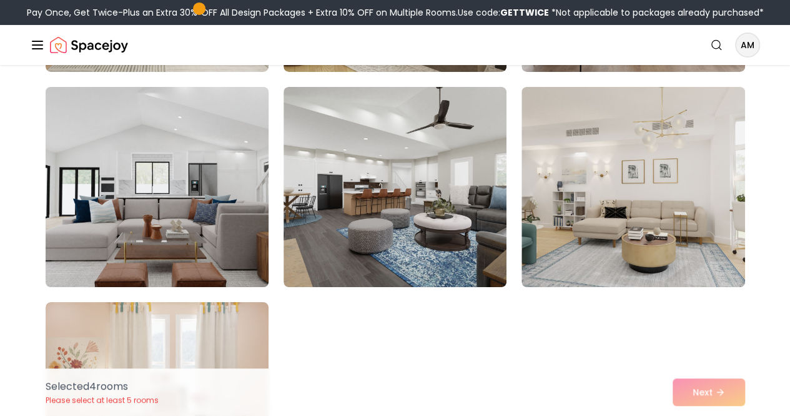
click at [189, 214] on img at bounding box center [157, 187] width 234 height 210
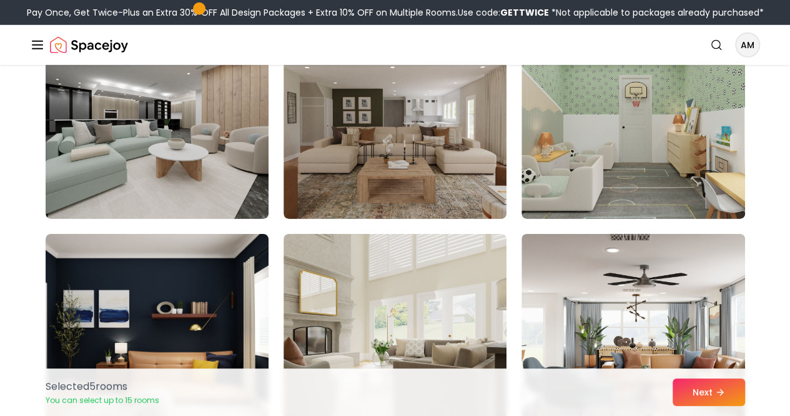
scroll to position [6587, 0]
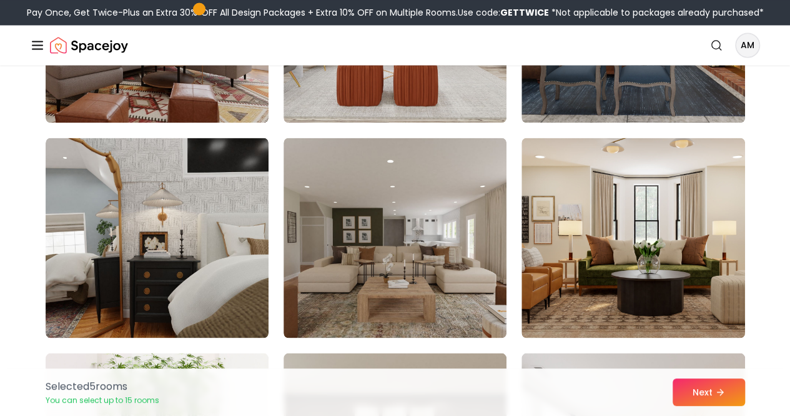
scroll to position [1107, 0]
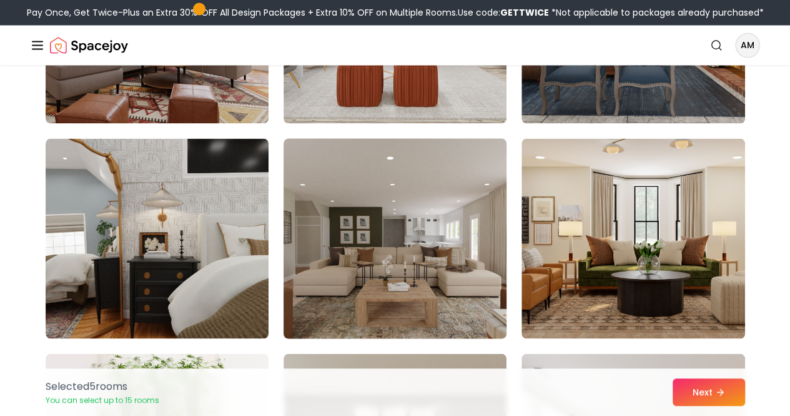
click at [382, 303] on img at bounding box center [395, 238] width 234 height 210
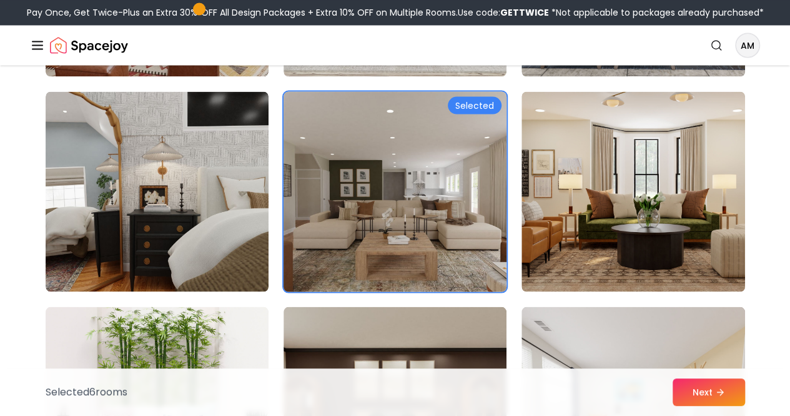
scroll to position [1155, 0]
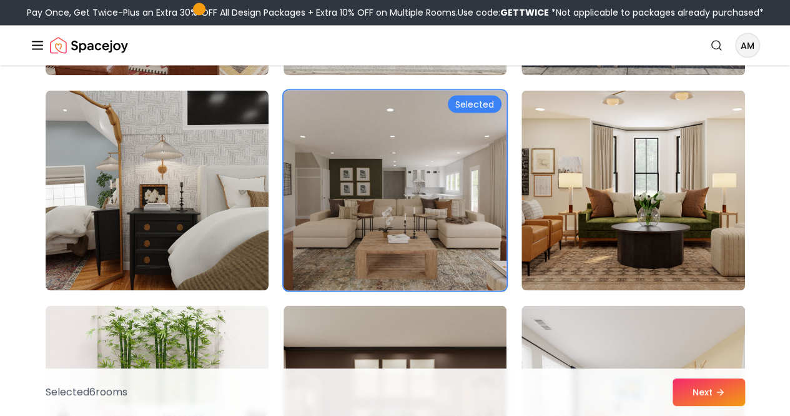
click at [471, 139] on img at bounding box center [395, 190] width 234 height 210
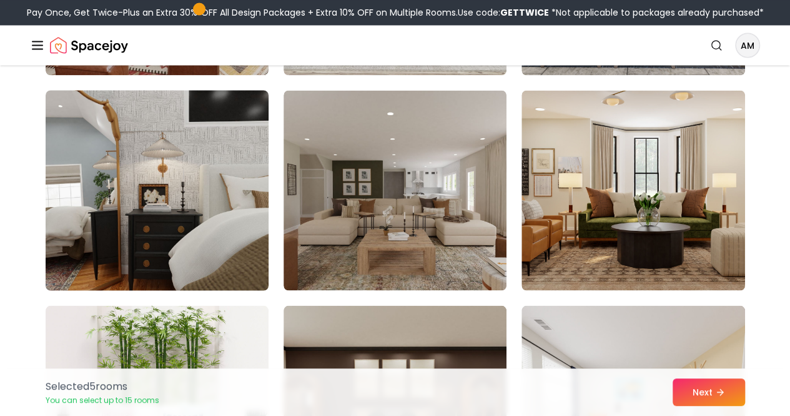
click at [204, 173] on img at bounding box center [157, 190] width 234 height 210
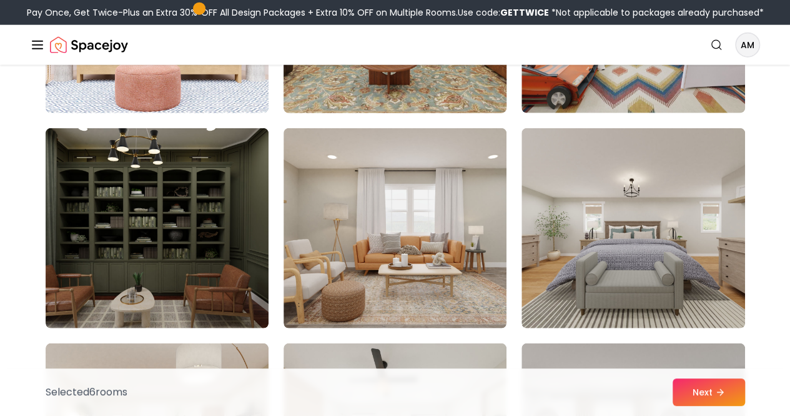
scroll to position [1555, 0]
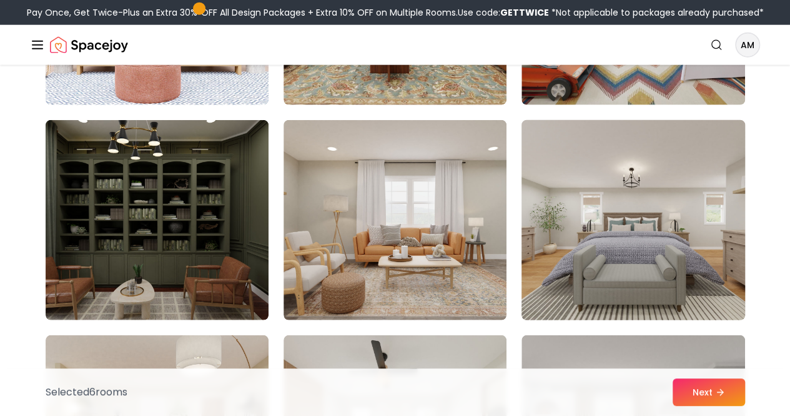
click at [626, 246] on img at bounding box center [633, 220] width 234 height 210
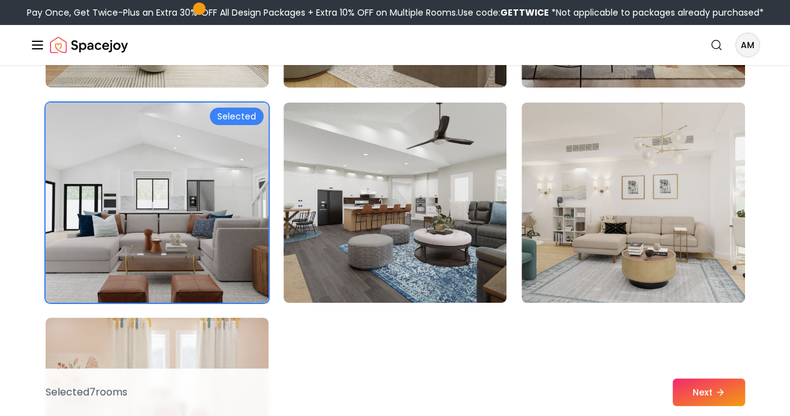
scroll to position [6948, 0]
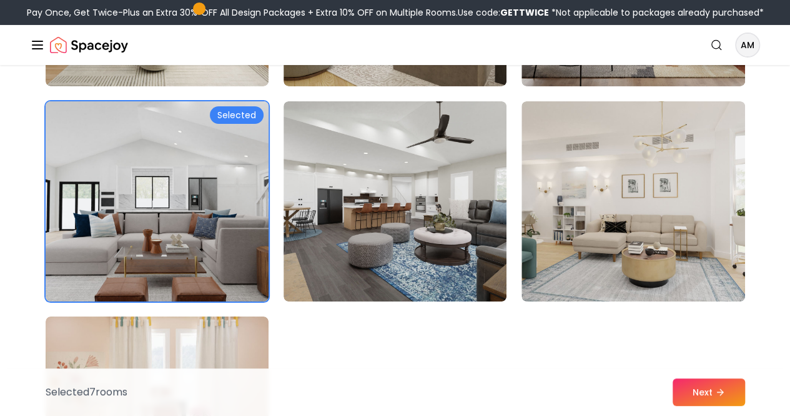
click at [246, 124] on div "Selected" at bounding box center [237, 114] width 54 height 17
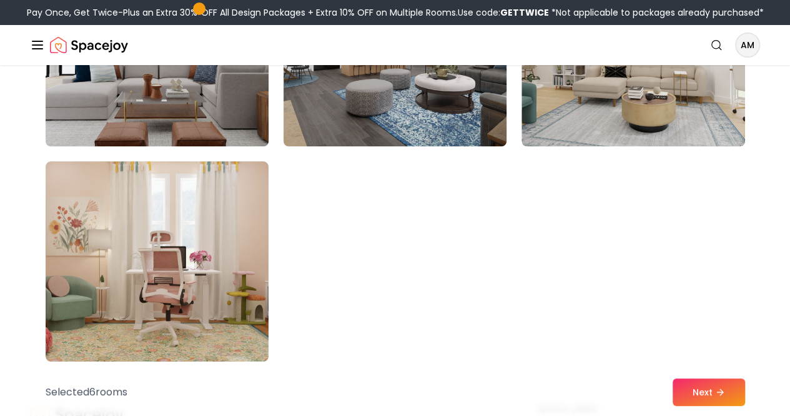
scroll to position [7105, 0]
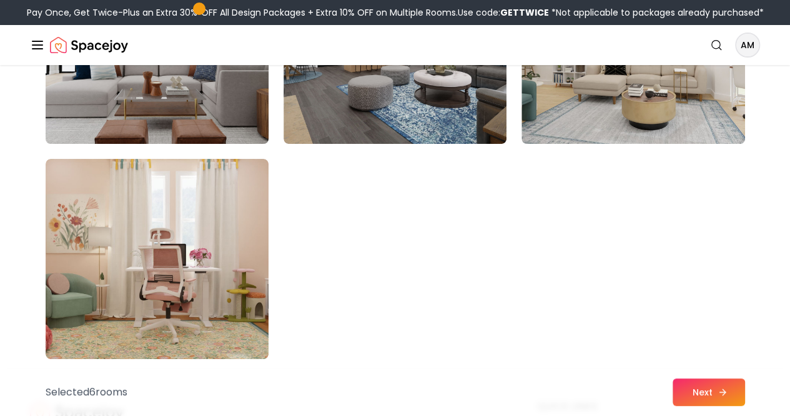
click at [682, 387] on button "Next" at bounding box center [709, 391] width 72 height 27
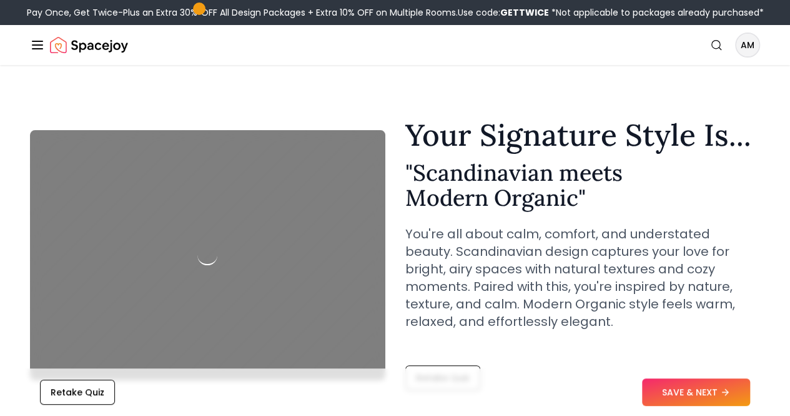
click at [682, 387] on button "SAVE & NEXT" at bounding box center [696, 391] width 108 height 27
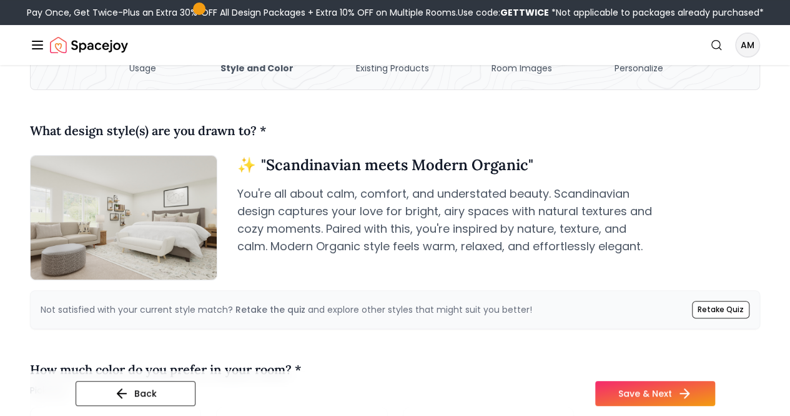
scroll to position [97, 0]
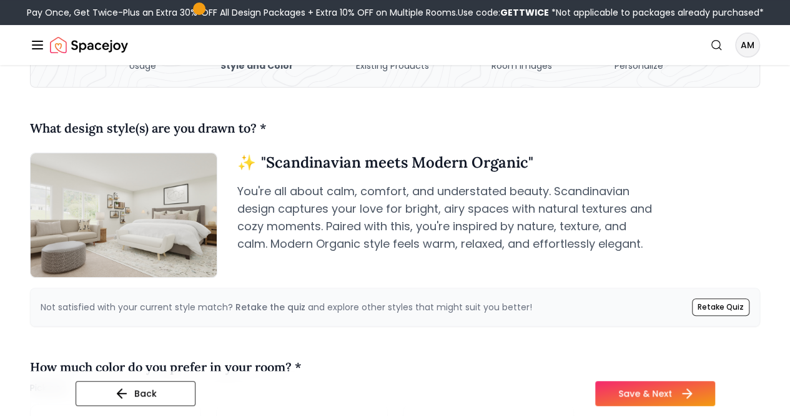
click at [689, 394] on button "Save & Next" at bounding box center [656, 393] width 120 height 25
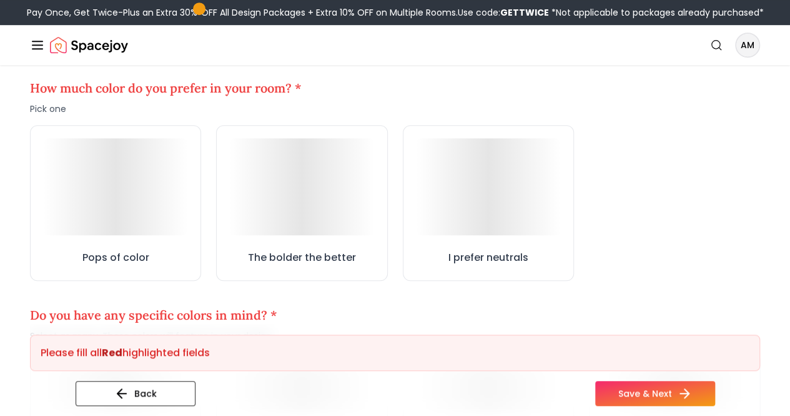
scroll to position [396, 0]
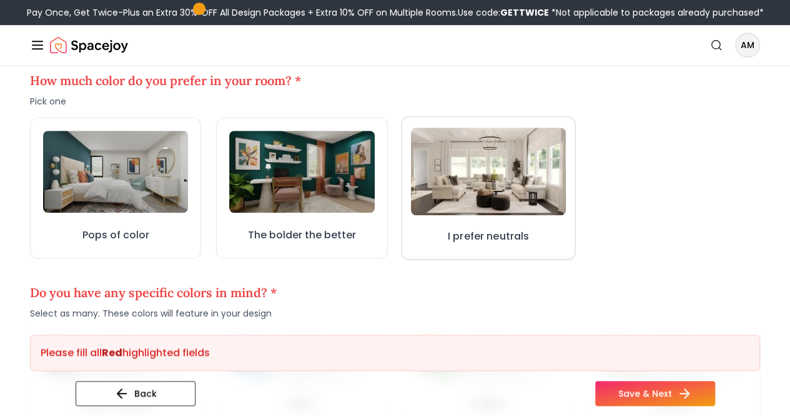
click at [539, 171] on img at bounding box center [488, 170] width 155 height 87
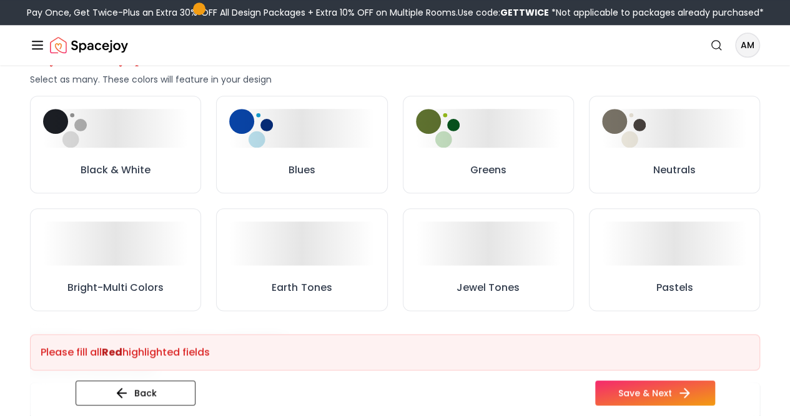
scroll to position [648, 0]
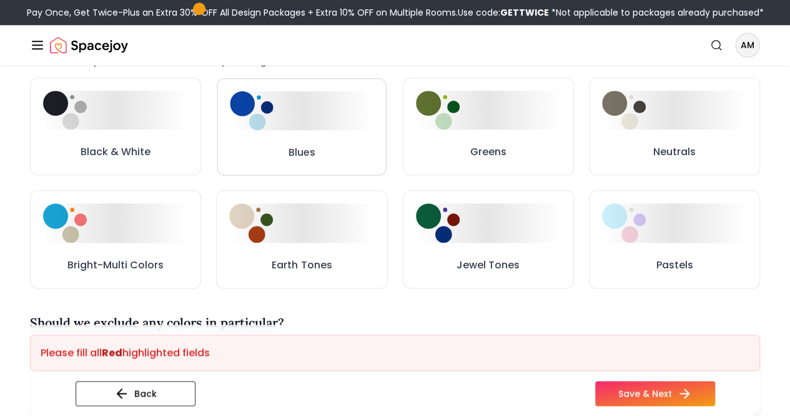
click at [317, 129] on div at bounding box center [303, 110] width 144 height 39
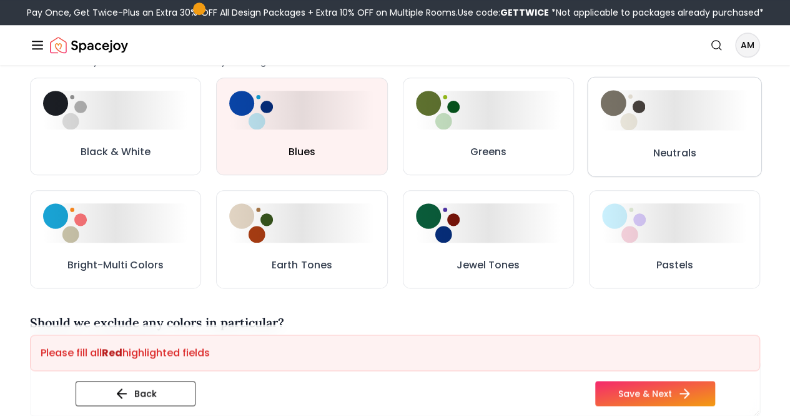
click at [646, 130] on div at bounding box center [675, 110] width 148 height 40
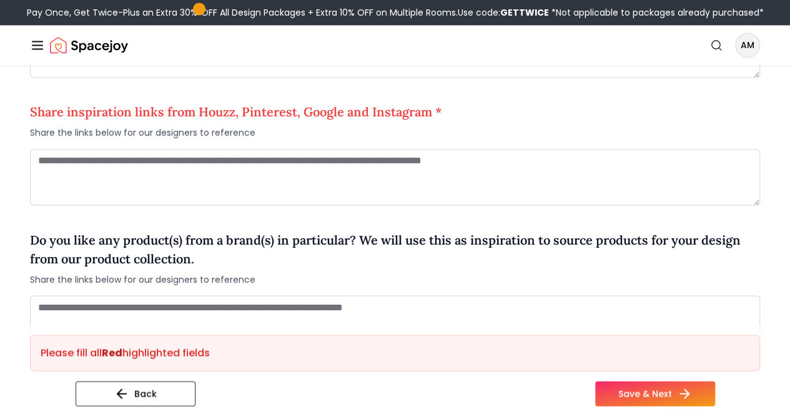
scroll to position [1007, 0]
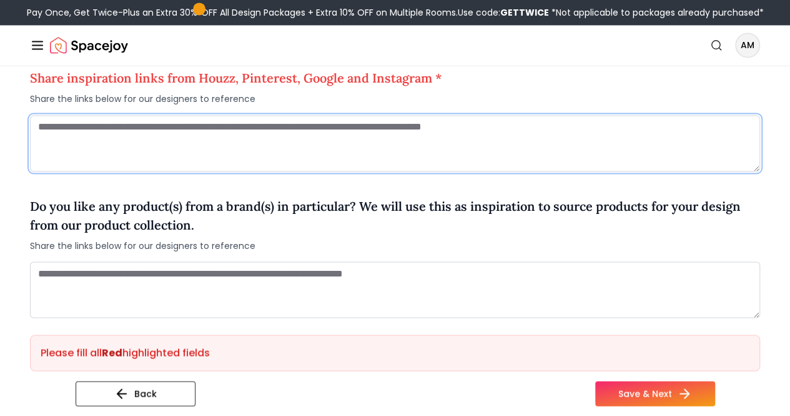
click at [544, 160] on textarea at bounding box center [395, 143] width 731 height 56
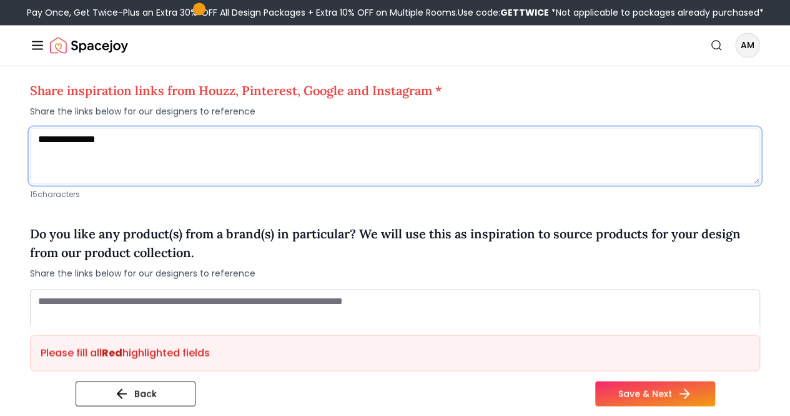
type textarea "**********"
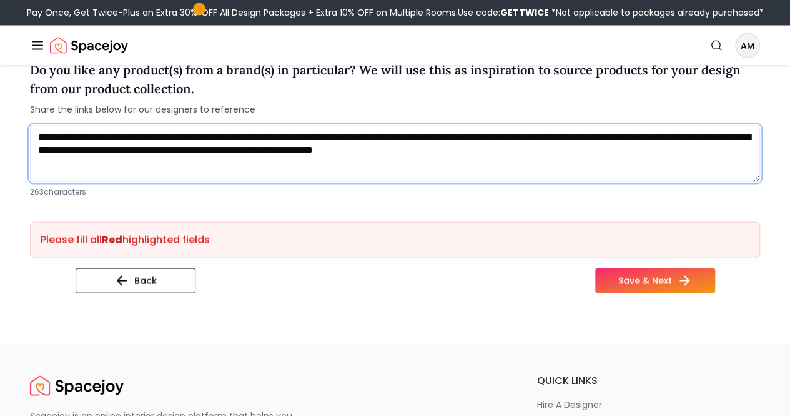
scroll to position [1161, 0]
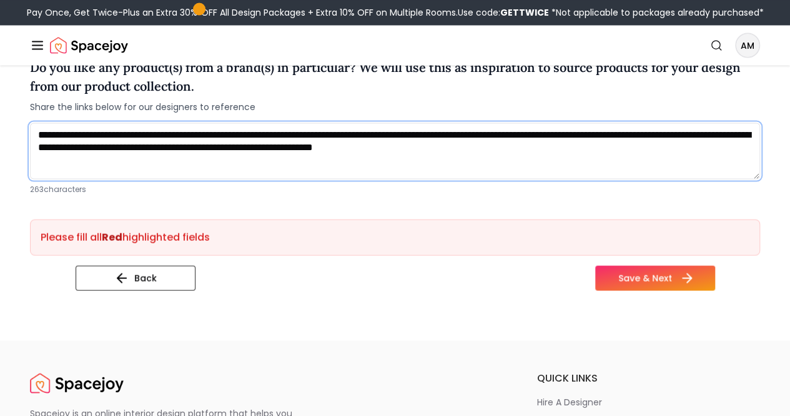
type textarea "**********"
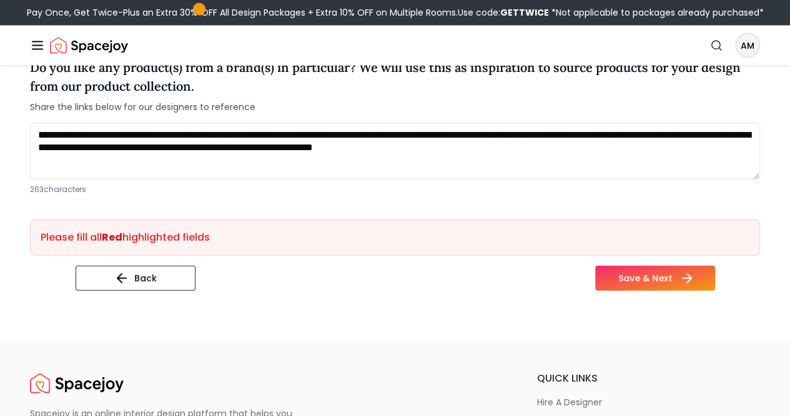
click at [681, 290] on button "Save & Next" at bounding box center [656, 277] width 120 height 25
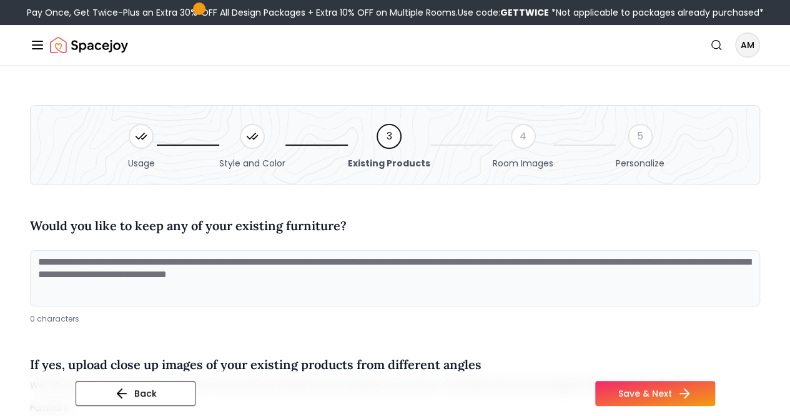
click at [652, 298] on textarea at bounding box center [395, 278] width 731 height 56
type textarea "*"
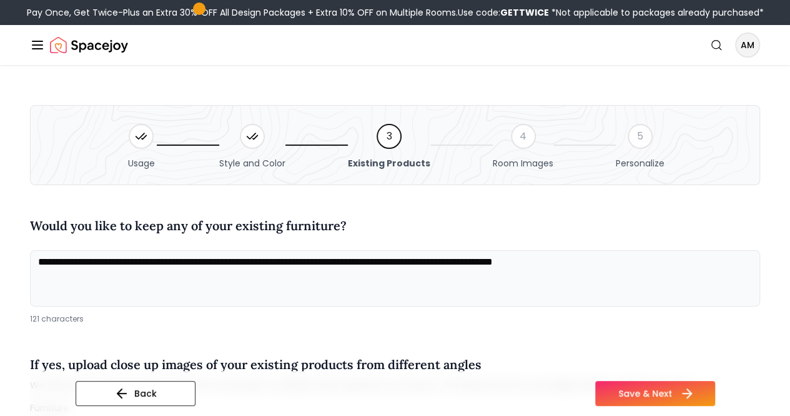
type textarea "**********"
click at [704, 390] on button "Save & Next" at bounding box center [656, 393] width 120 height 25
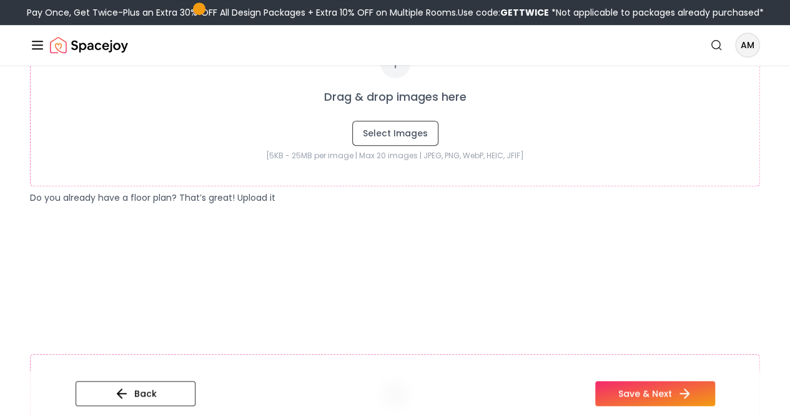
scroll to position [386, 0]
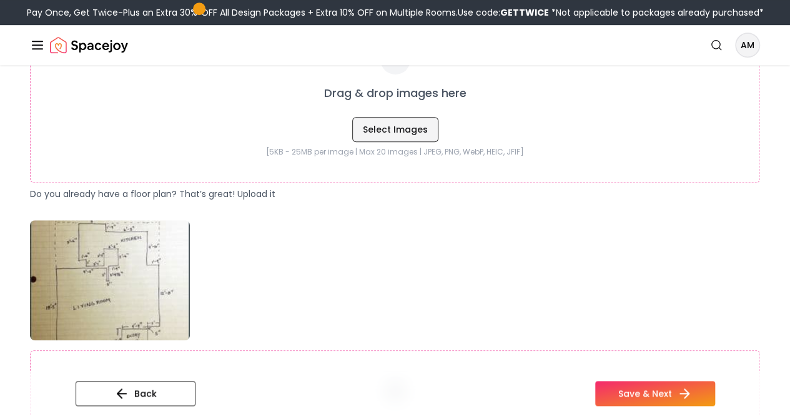
click at [412, 142] on button "Select Images" at bounding box center [395, 129] width 86 height 25
type input "**********"
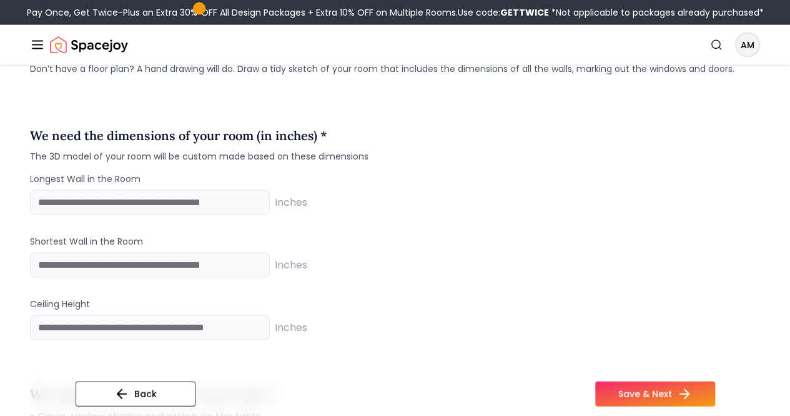
scroll to position [1402, 0]
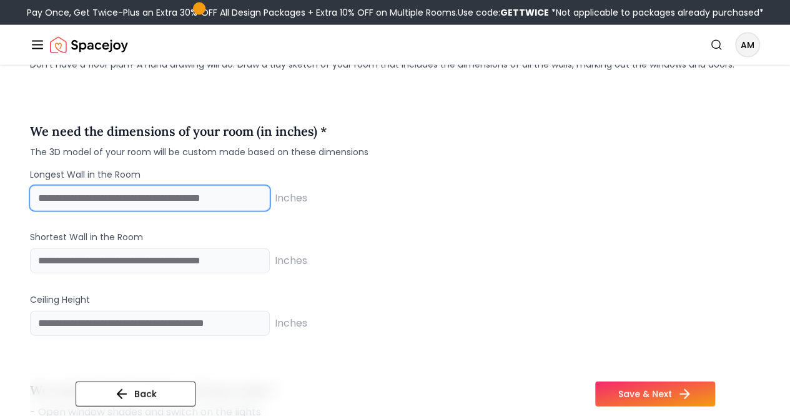
click at [150, 211] on input "number" at bounding box center [150, 198] width 240 height 25
type input "*"
type input "***"
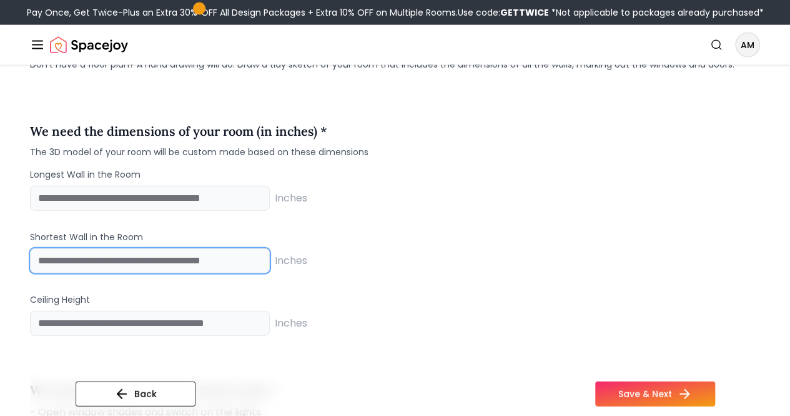
click at [129, 273] on input "number" at bounding box center [150, 260] width 240 height 25
type input "**"
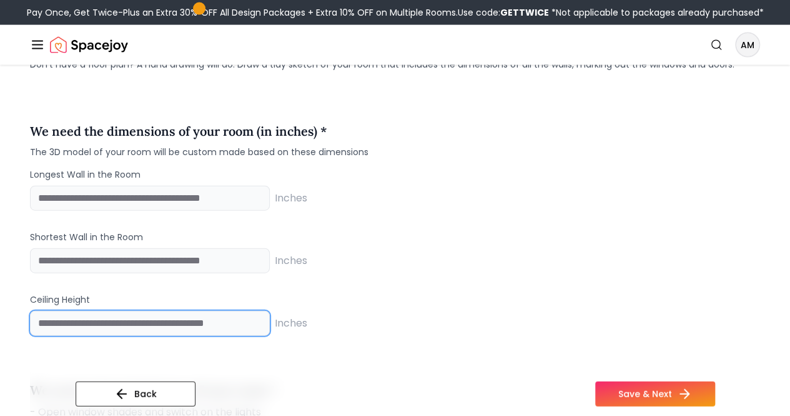
click at [109, 336] on input "number" at bounding box center [150, 323] width 240 height 25
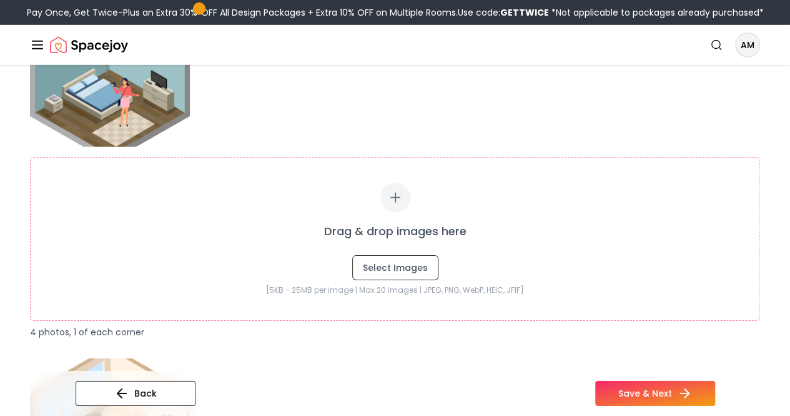
scroll to position [1857, 0]
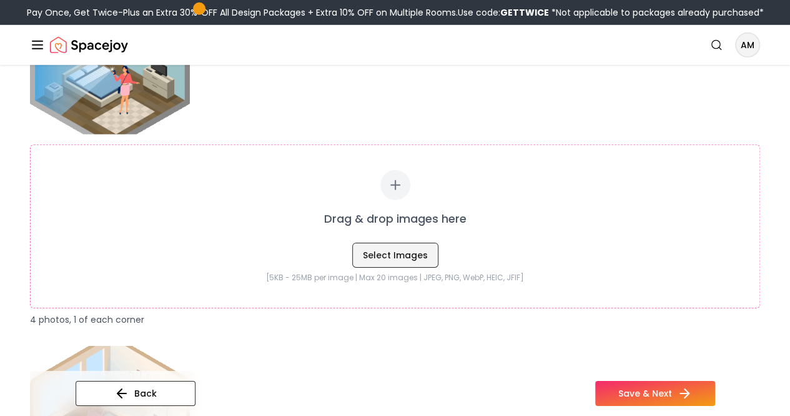
type input "*"
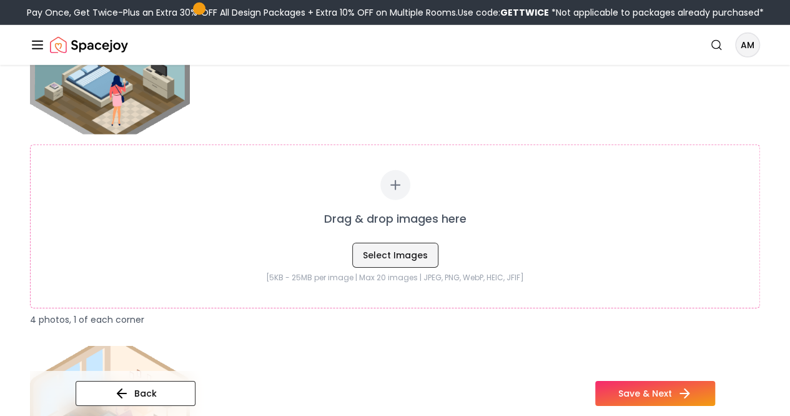
click at [413, 267] on button "Select Images" at bounding box center [395, 254] width 86 height 25
click at [395, 267] on button "Select Images" at bounding box center [395, 254] width 86 height 25
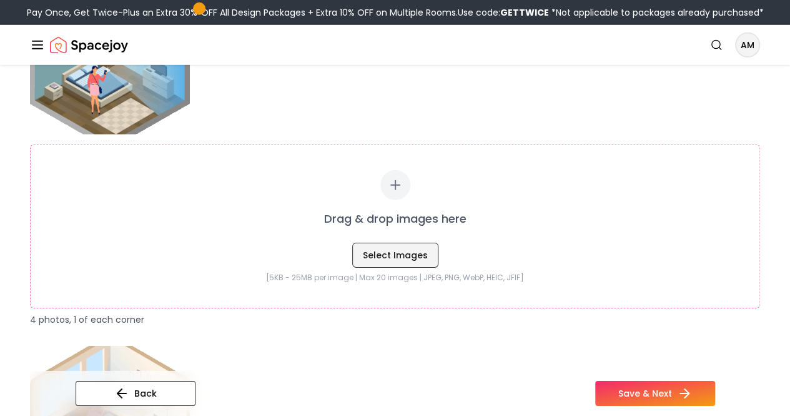
type input "**********"
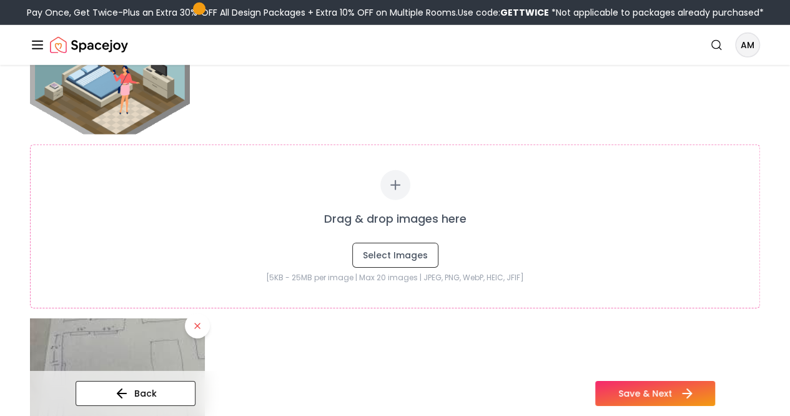
click at [672, 394] on button "Save & Next" at bounding box center [656, 393] width 120 height 25
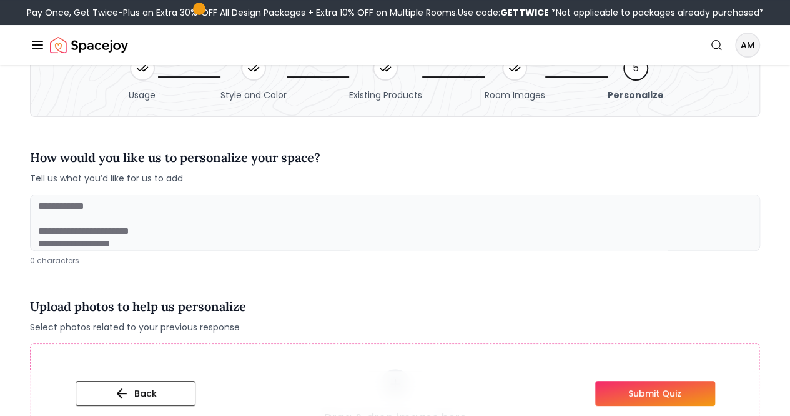
scroll to position [70, 0]
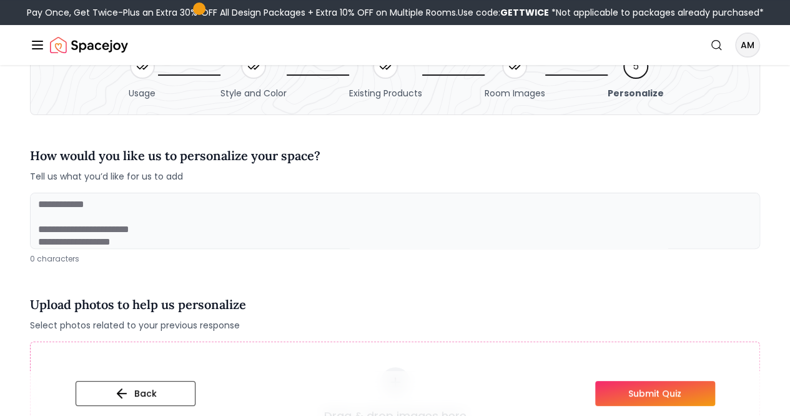
click at [443, 229] on textarea at bounding box center [395, 220] width 731 height 56
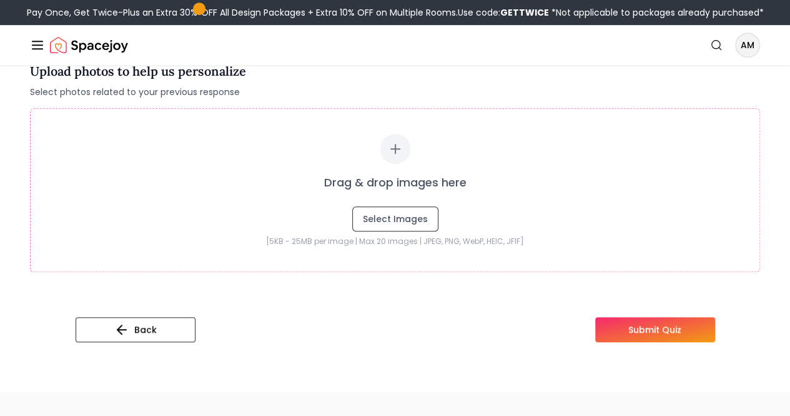
scroll to position [314, 0]
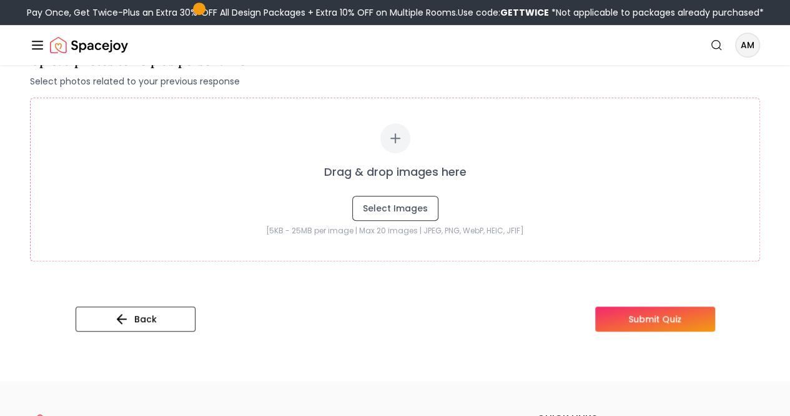
type textarea "**********"
click at [679, 331] on button "Submit Quiz" at bounding box center [656, 318] width 120 height 25
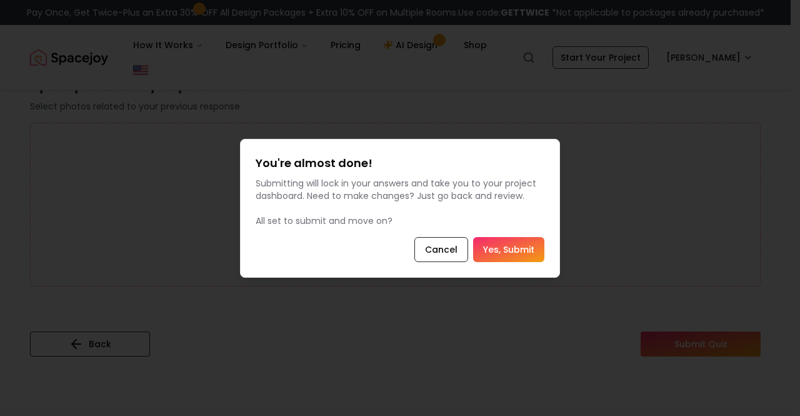
click at [511, 249] on button "Yes, Submit" at bounding box center [508, 249] width 71 height 25
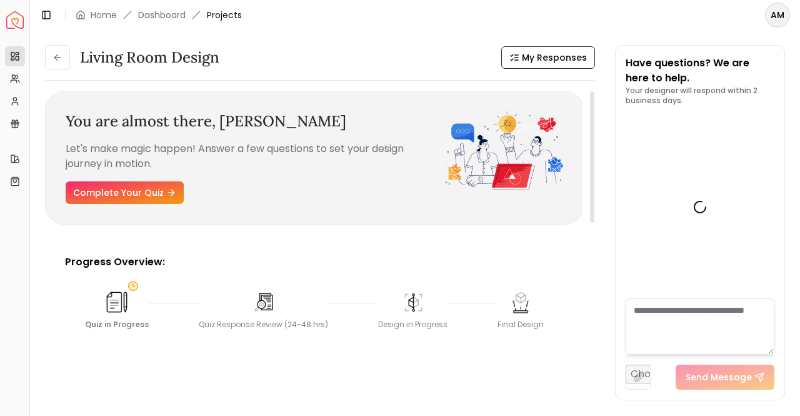
scroll to position [1151, 0]
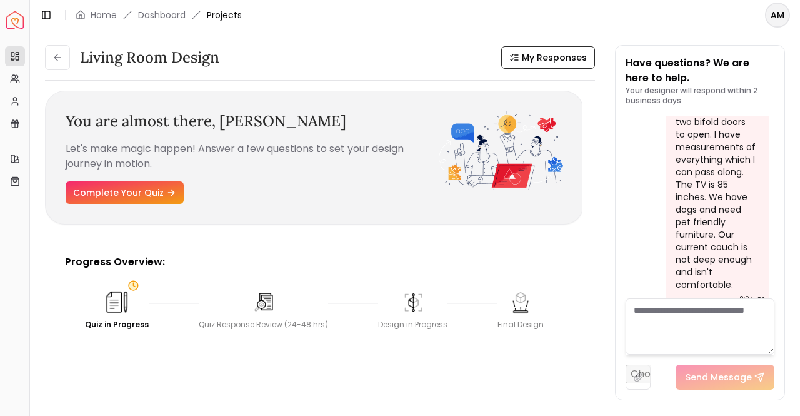
click at [708, 328] on textarea at bounding box center [700, 326] width 149 height 56
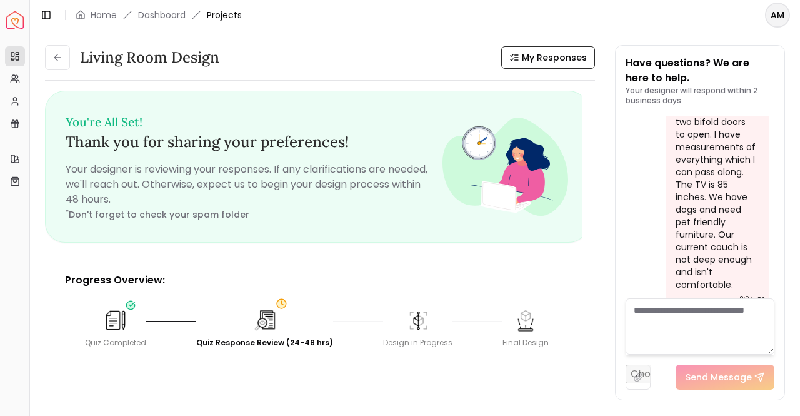
click at [636, 372] on input "file" at bounding box center [638, 376] width 25 height 25
type input "**********"
click at [722, 376] on button "Send Message" at bounding box center [761, 376] width 99 height 25
click at [727, 316] on textarea at bounding box center [700, 326] width 149 height 56
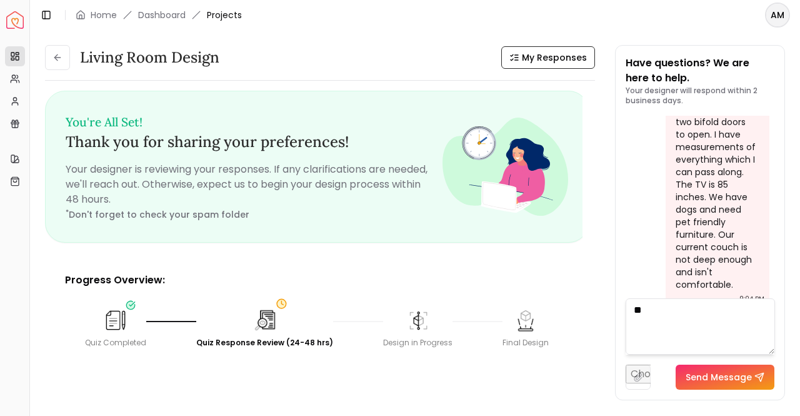
type textarea "*"
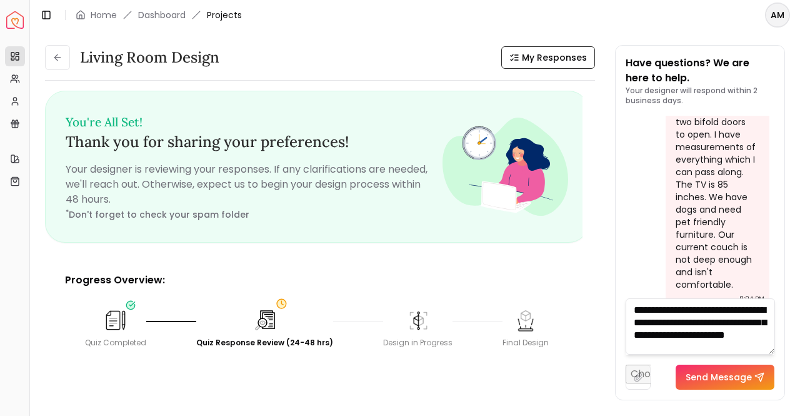
scroll to position [12, 0]
type textarea "**********"
click at [722, 381] on button "Send Message" at bounding box center [725, 376] width 99 height 25
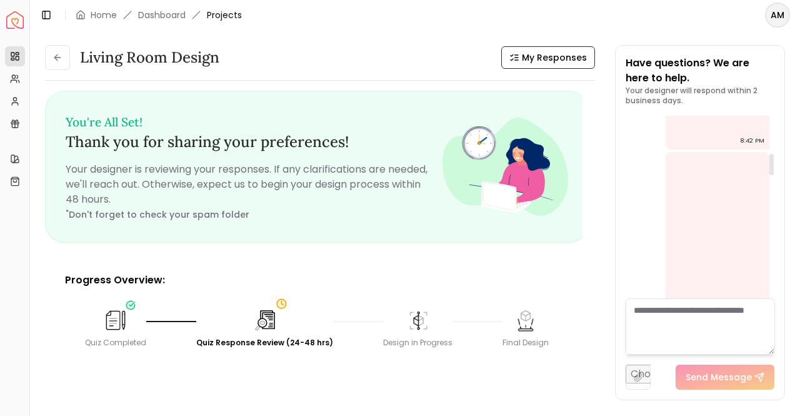
scroll to position [0, 0]
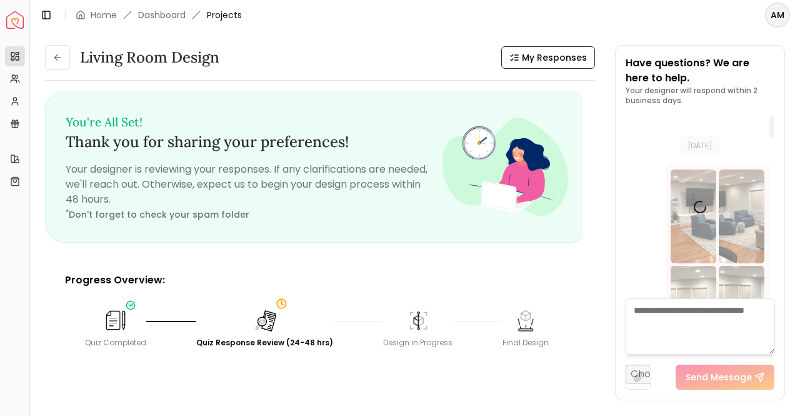
drag, startPoint x: 773, startPoint y: 253, endPoint x: 709, endPoint y: 69, distance: 194.7
click at [769, 116] on div at bounding box center [771, 126] width 4 height 21
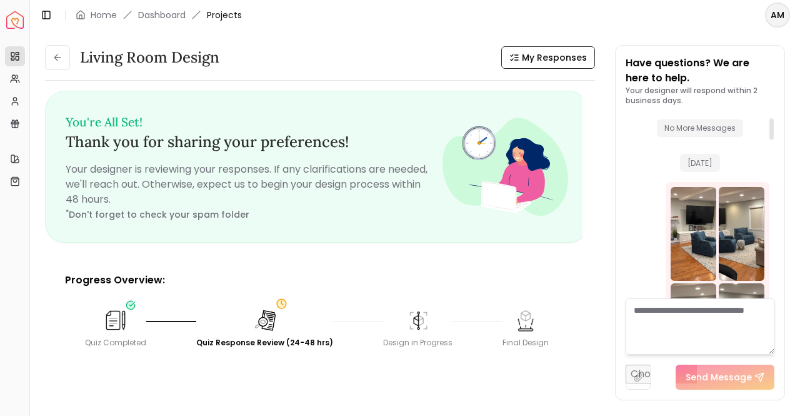
scroll to position [17, 0]
